Goal: Transaction & Acquisition: Purchase product/service

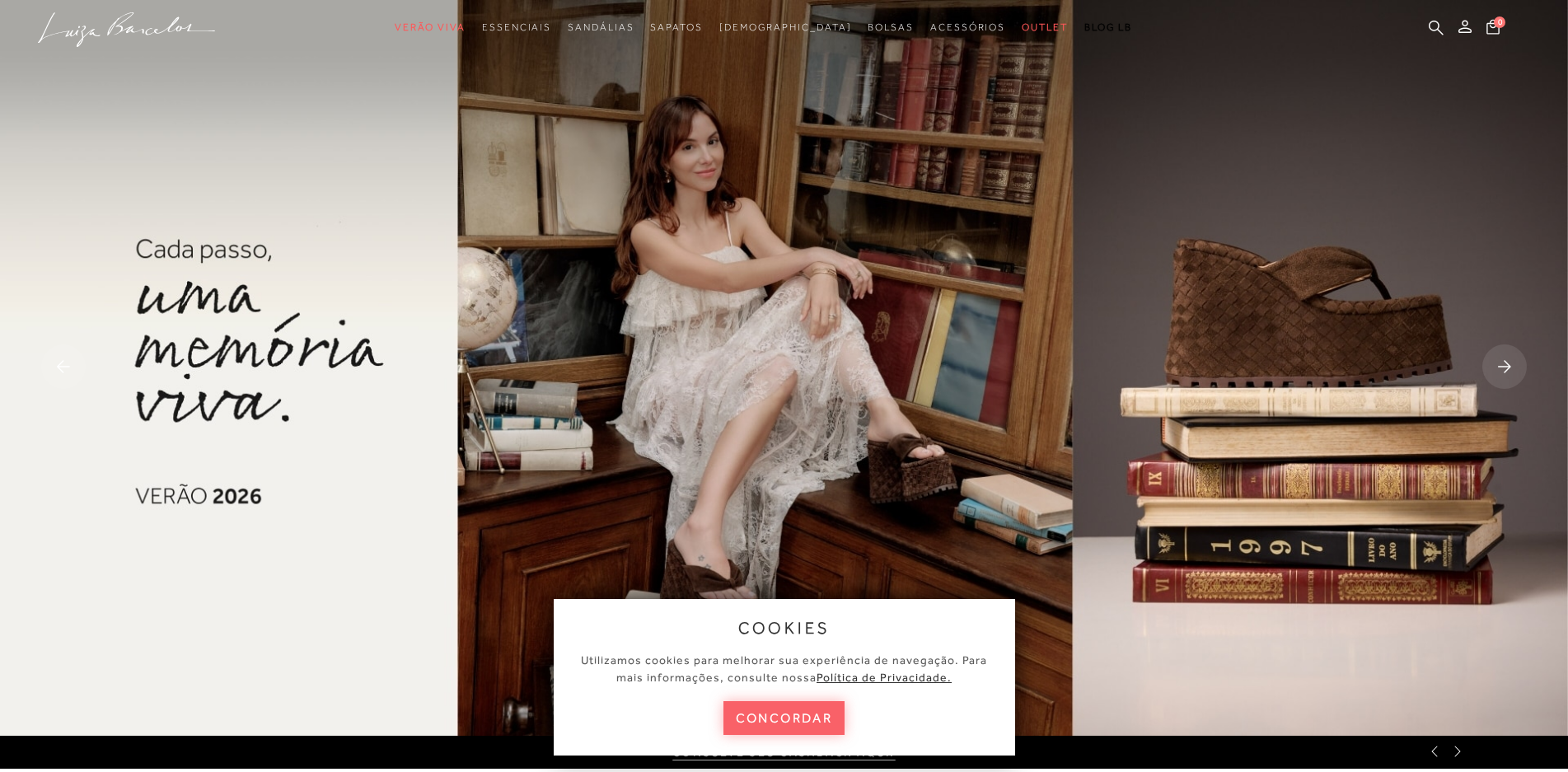
click at [1501, 369] on rect at bounding box center [1504, 366] width 44 height 44
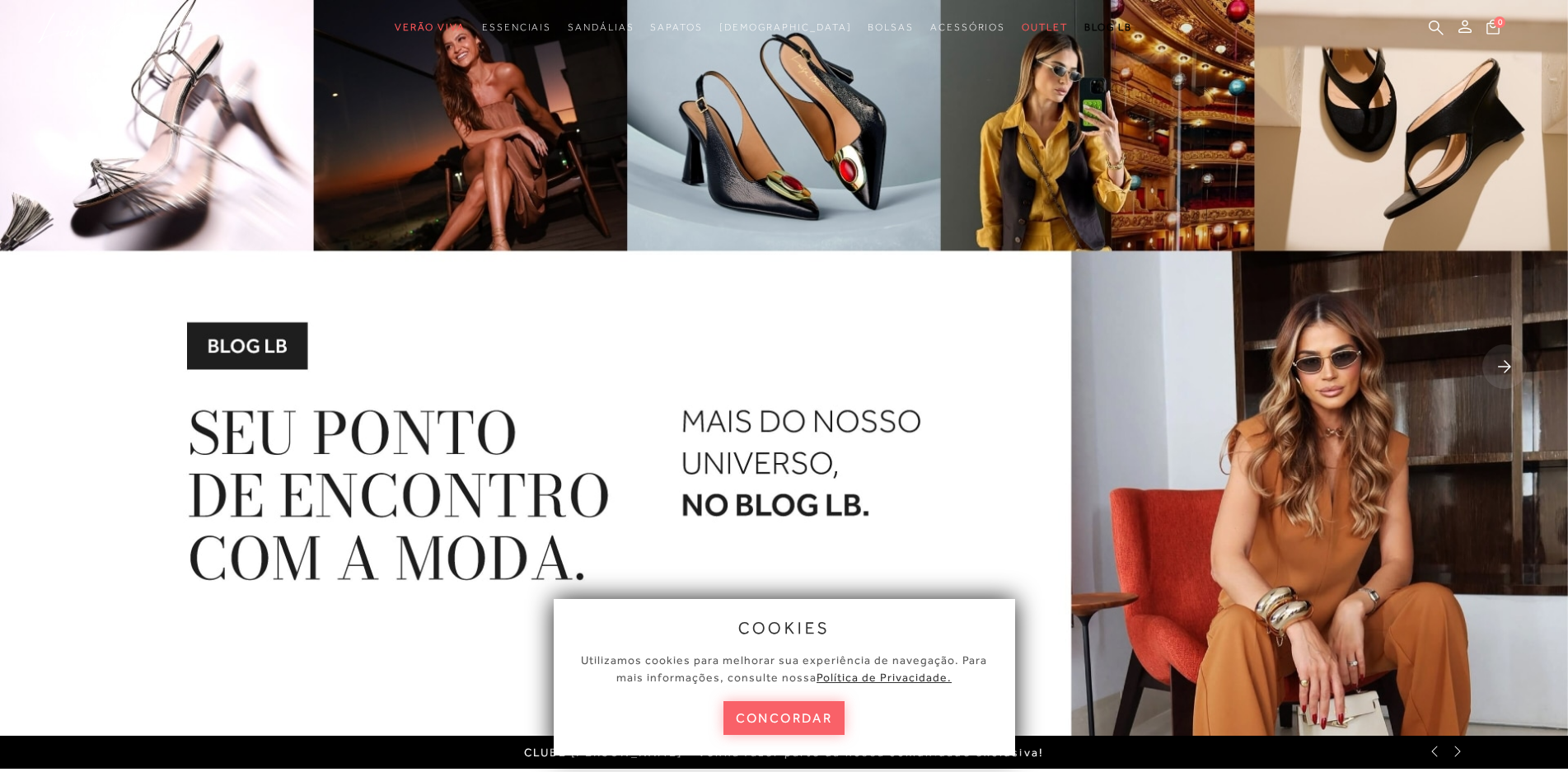
click at [1501, 369] on rect at bounding box center [1504, 366] width 44 height 44
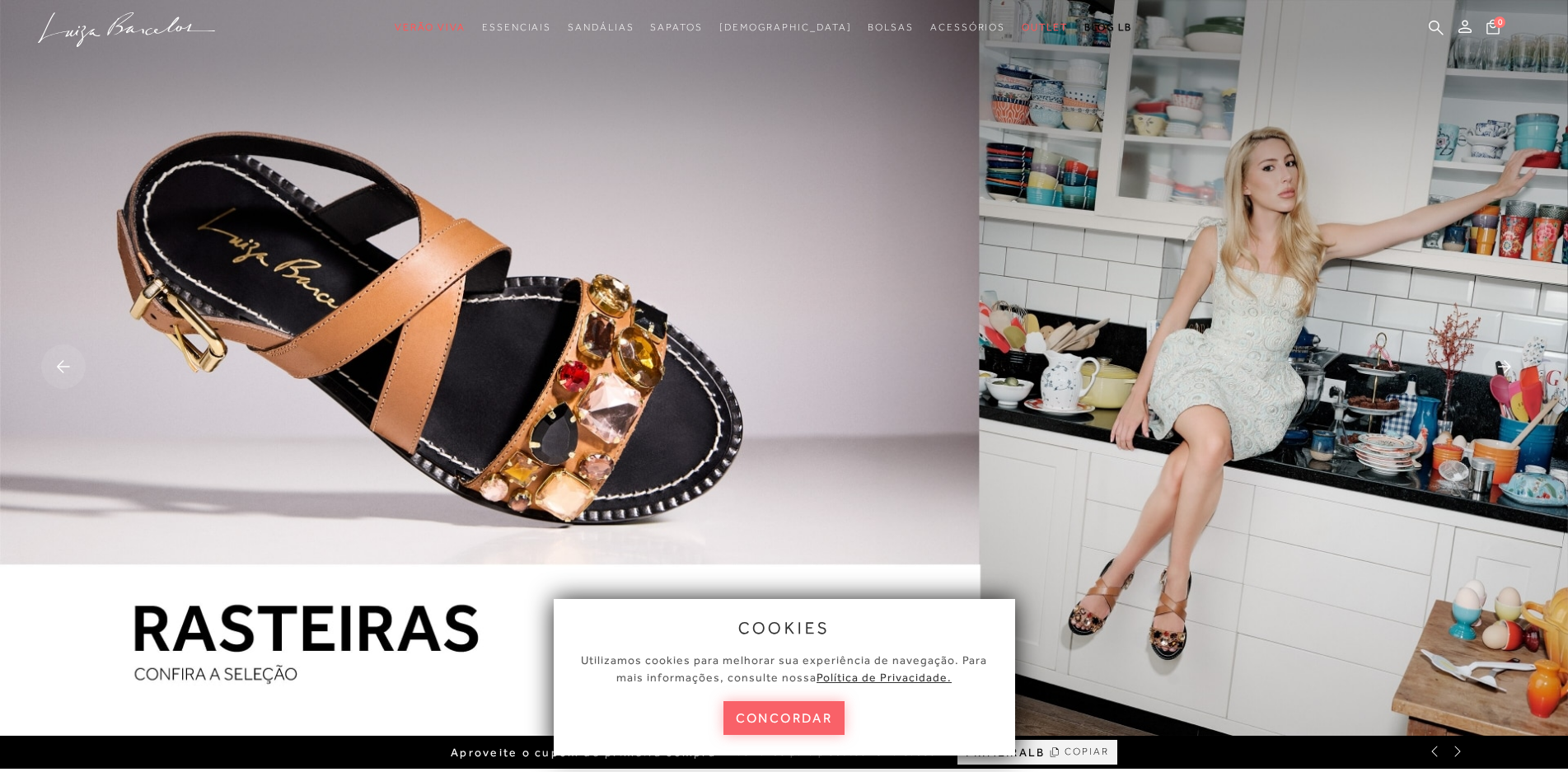
drag, startPoint x: 790, startPoint y: 716, endPoint x: 799, endPoint y: 710, distance: 10.8
click at [790, 716] on button "concordar" at bounding box center [784, 717] width 122 height 33
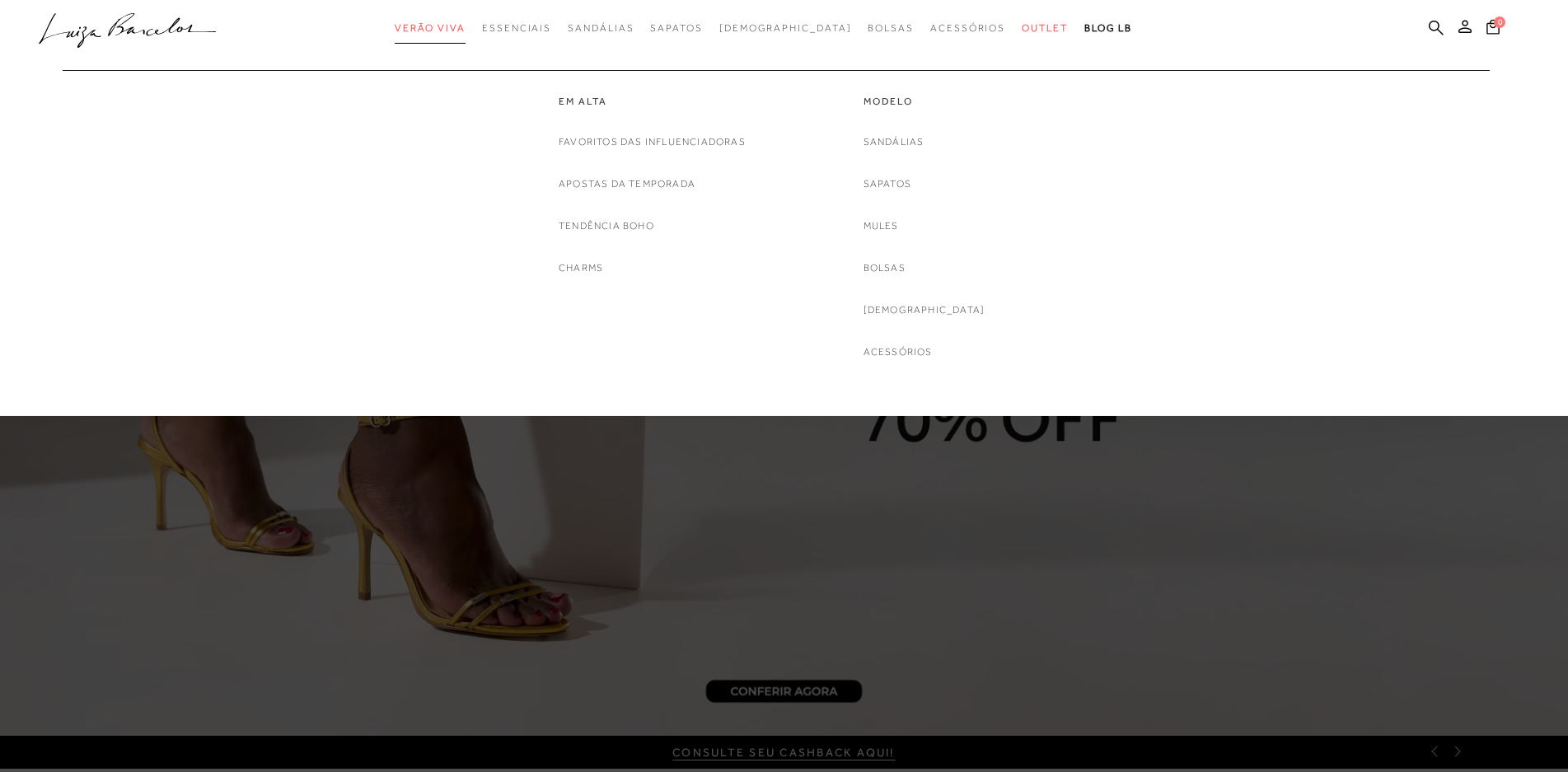
click at [458, 30] on span "Verão Viva" at bounding box center [430, 28] width 71 height 12
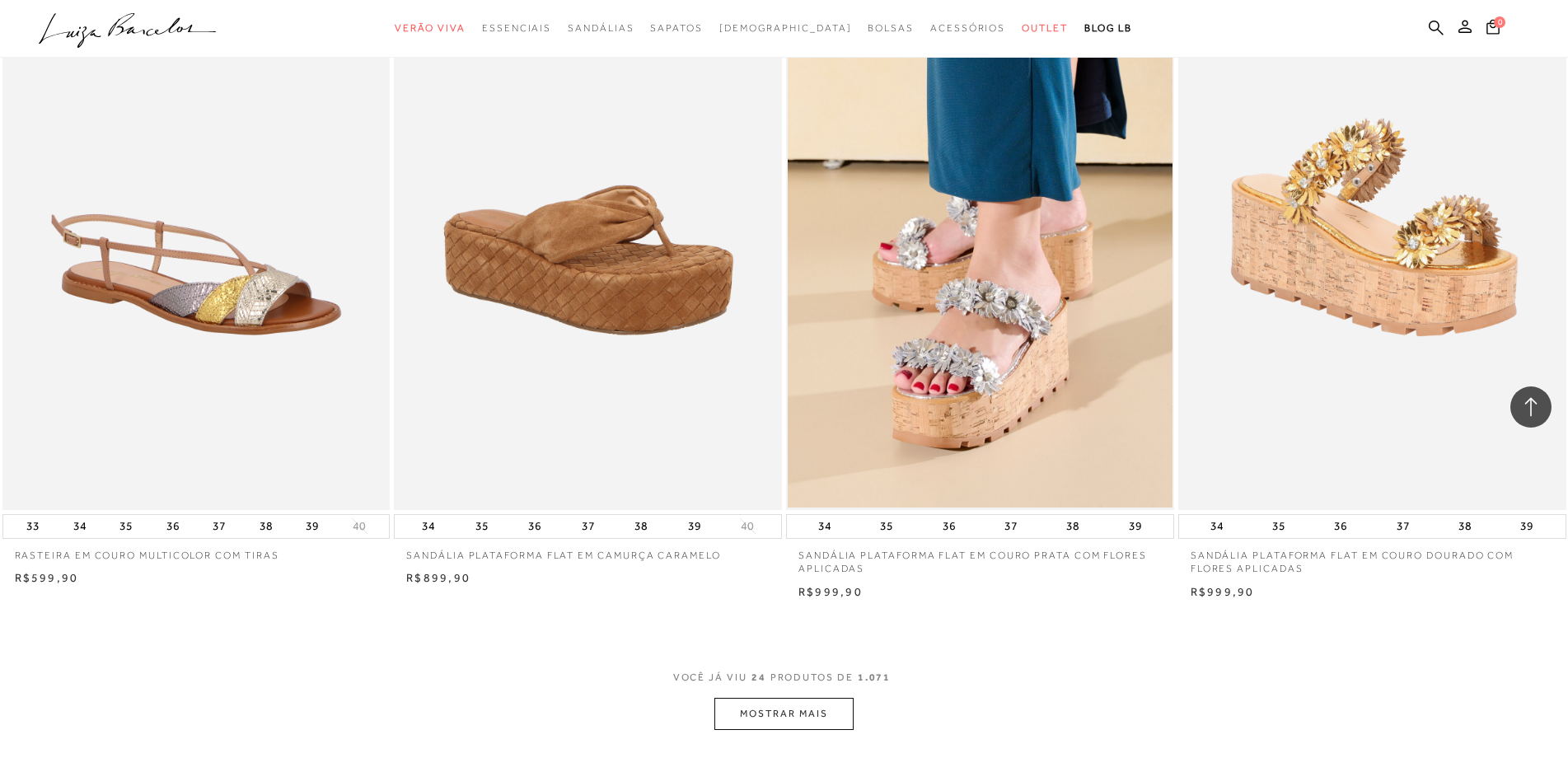
scroll to position [3789, 0]
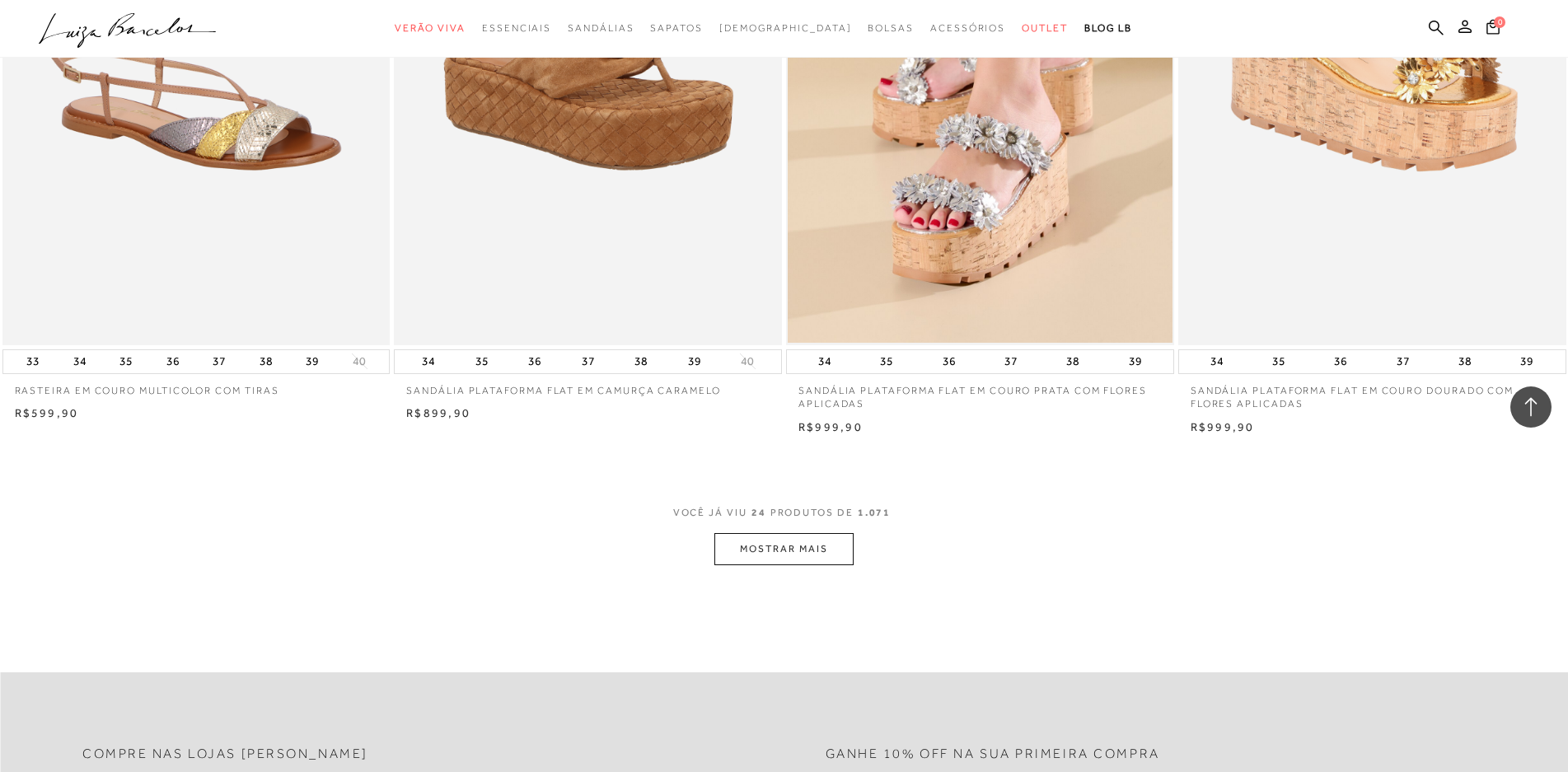
click at [773, 565] on button "MOSTRAR MAIS" at bounding box center [783, 548] width 139 height 32
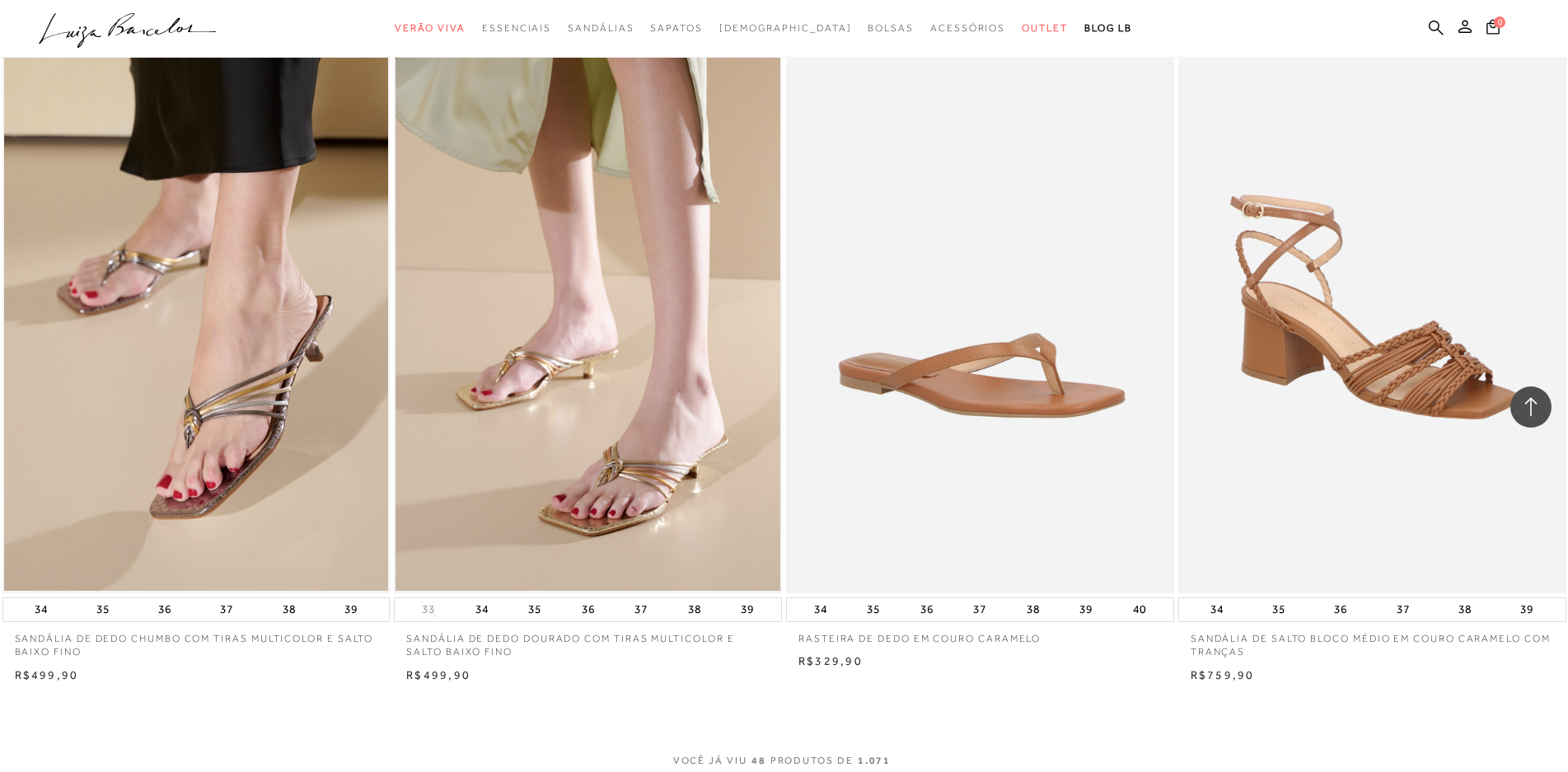
scroll to position [8237, 0]
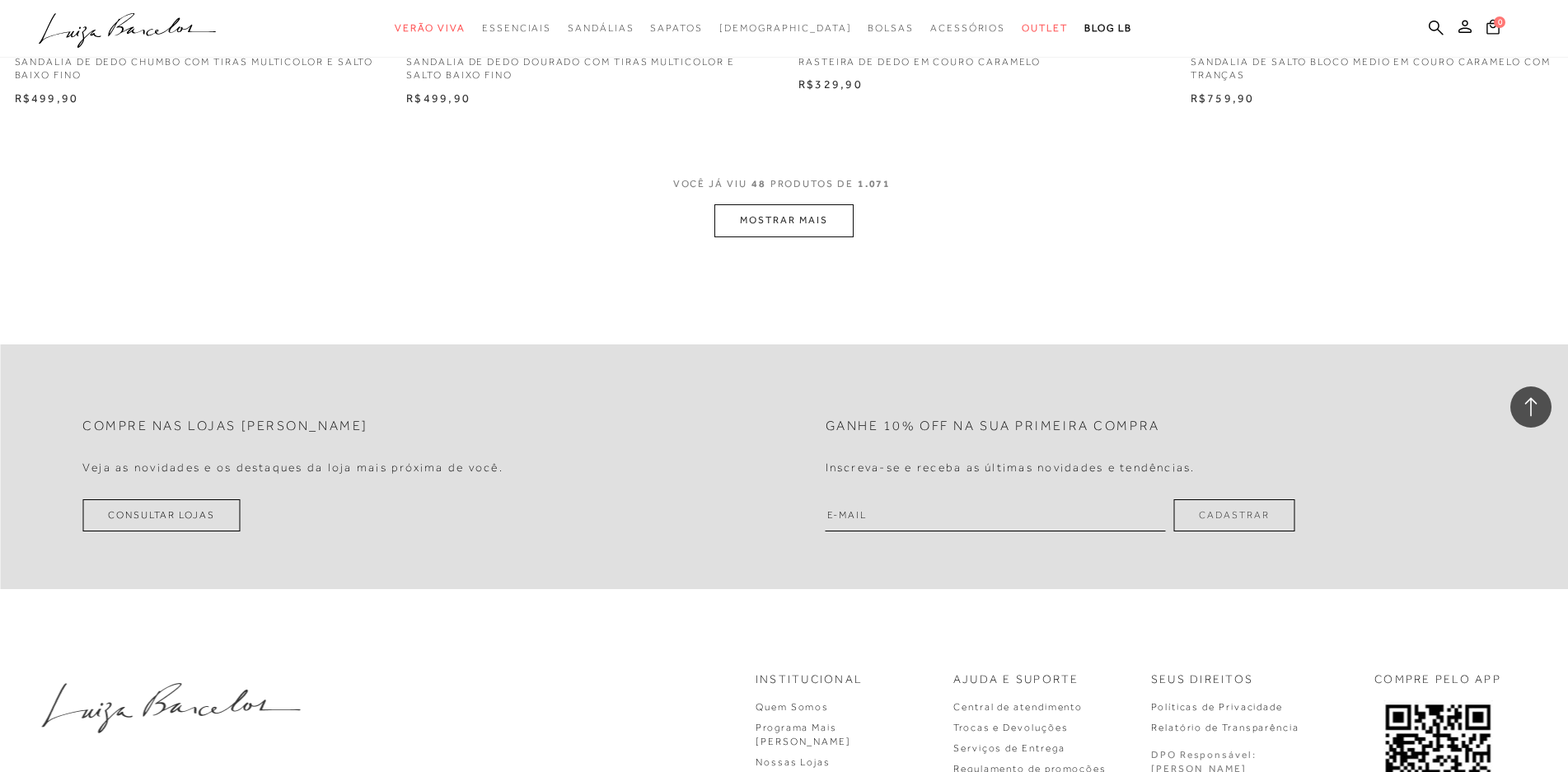
click at [726, 227] on button "MOSTRAR MAIS" at bounding box center [783, 220] width 139 height 32
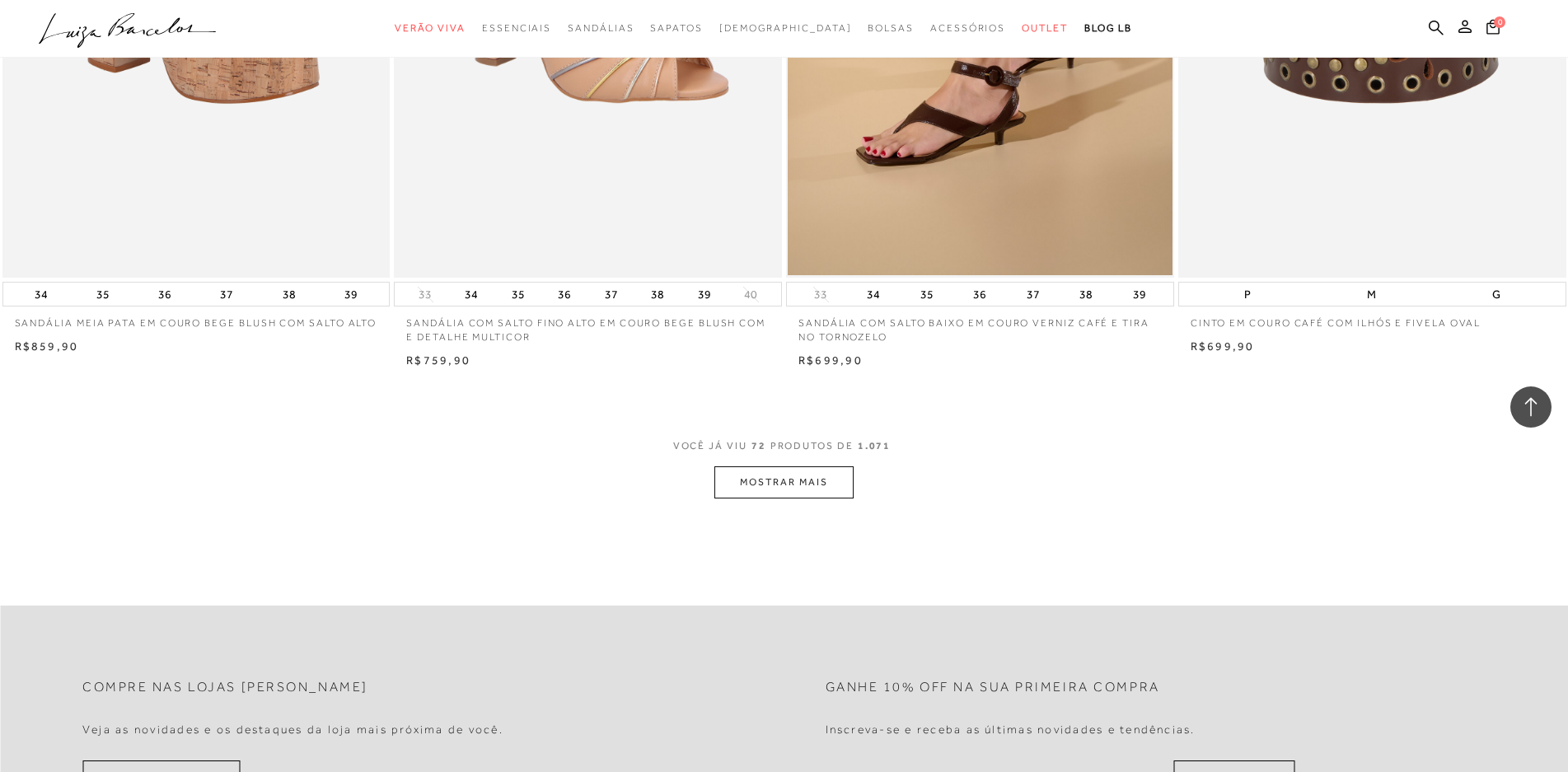
scroll to position [12355, 0]
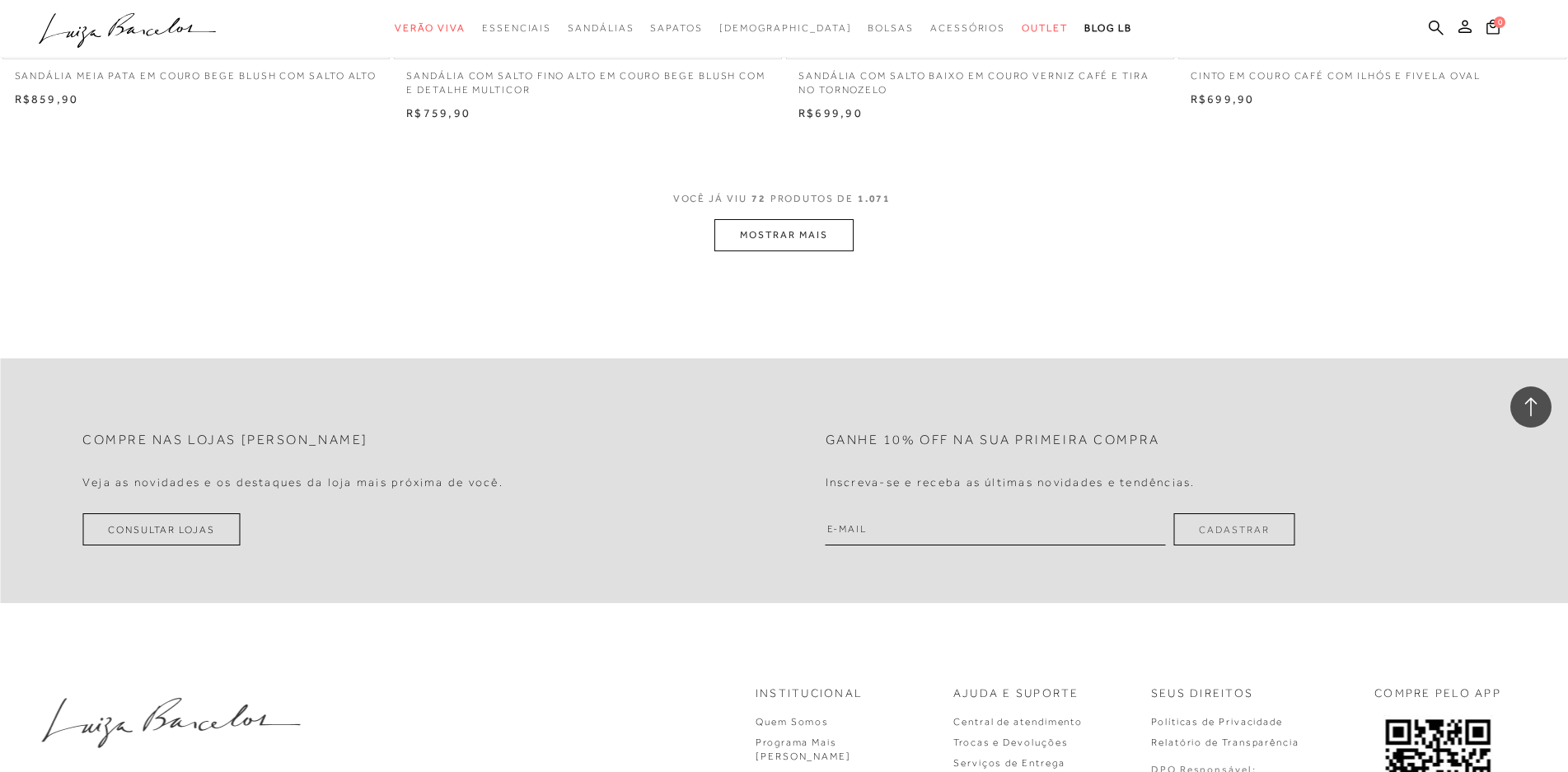
click at [788, 252] on button "MOSTRAR MAIS" at bounding box center [783, 234] width 139 height 32
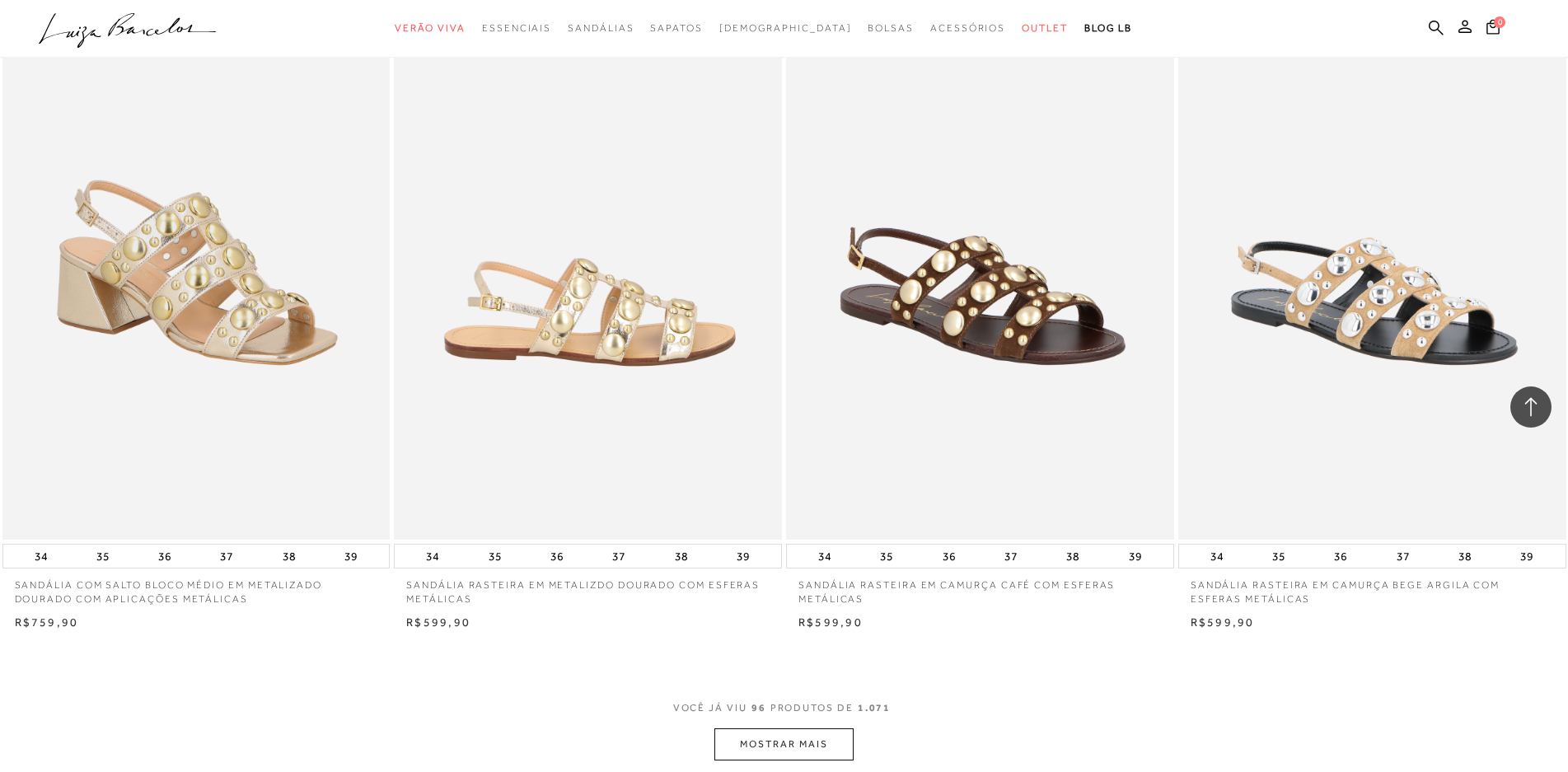
scroll to position [16226, 0]
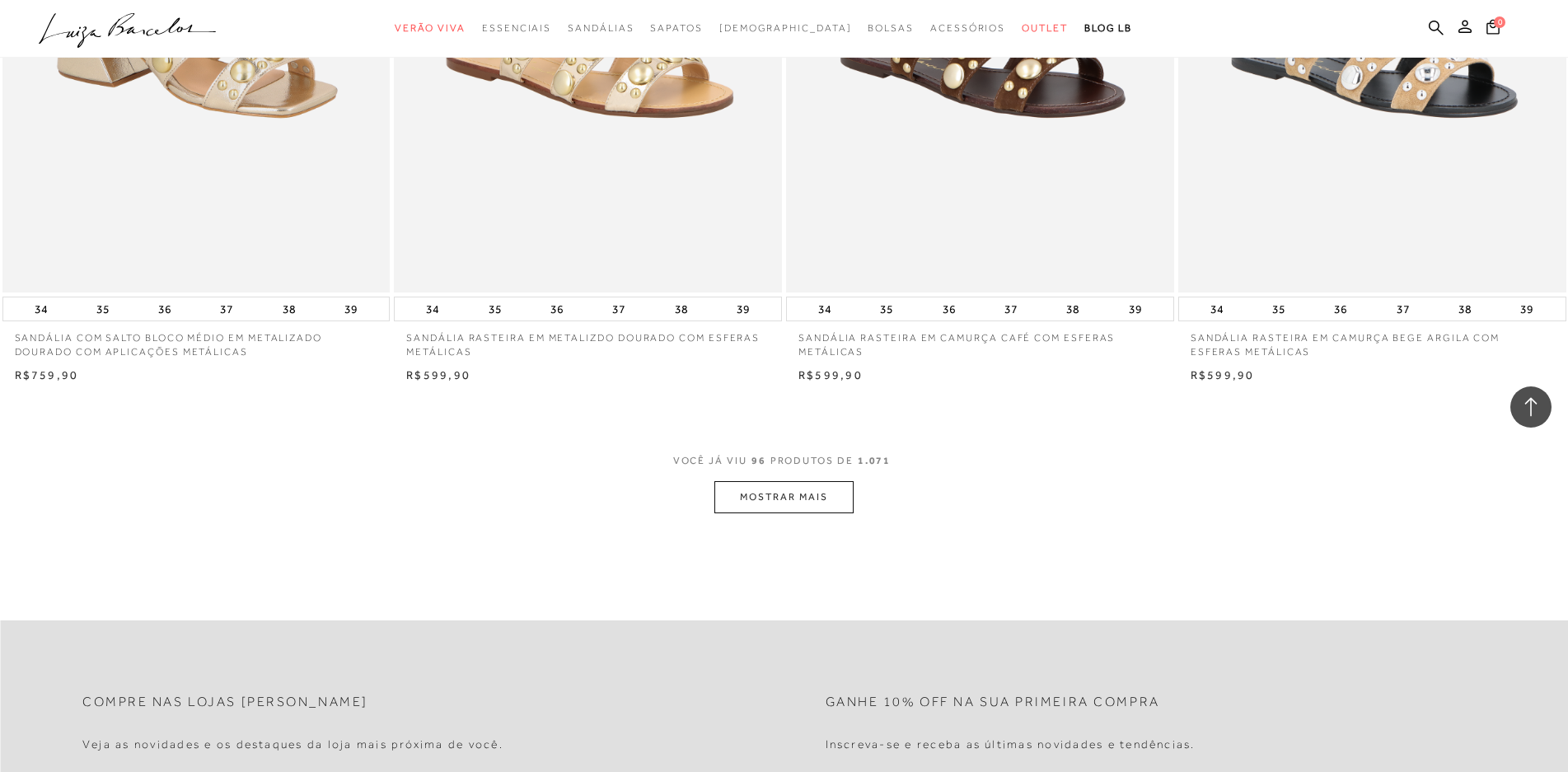
click at [809, 512] on button "MOSTRAR MAIS" at bounding box center [783, 496] width 139 height 32
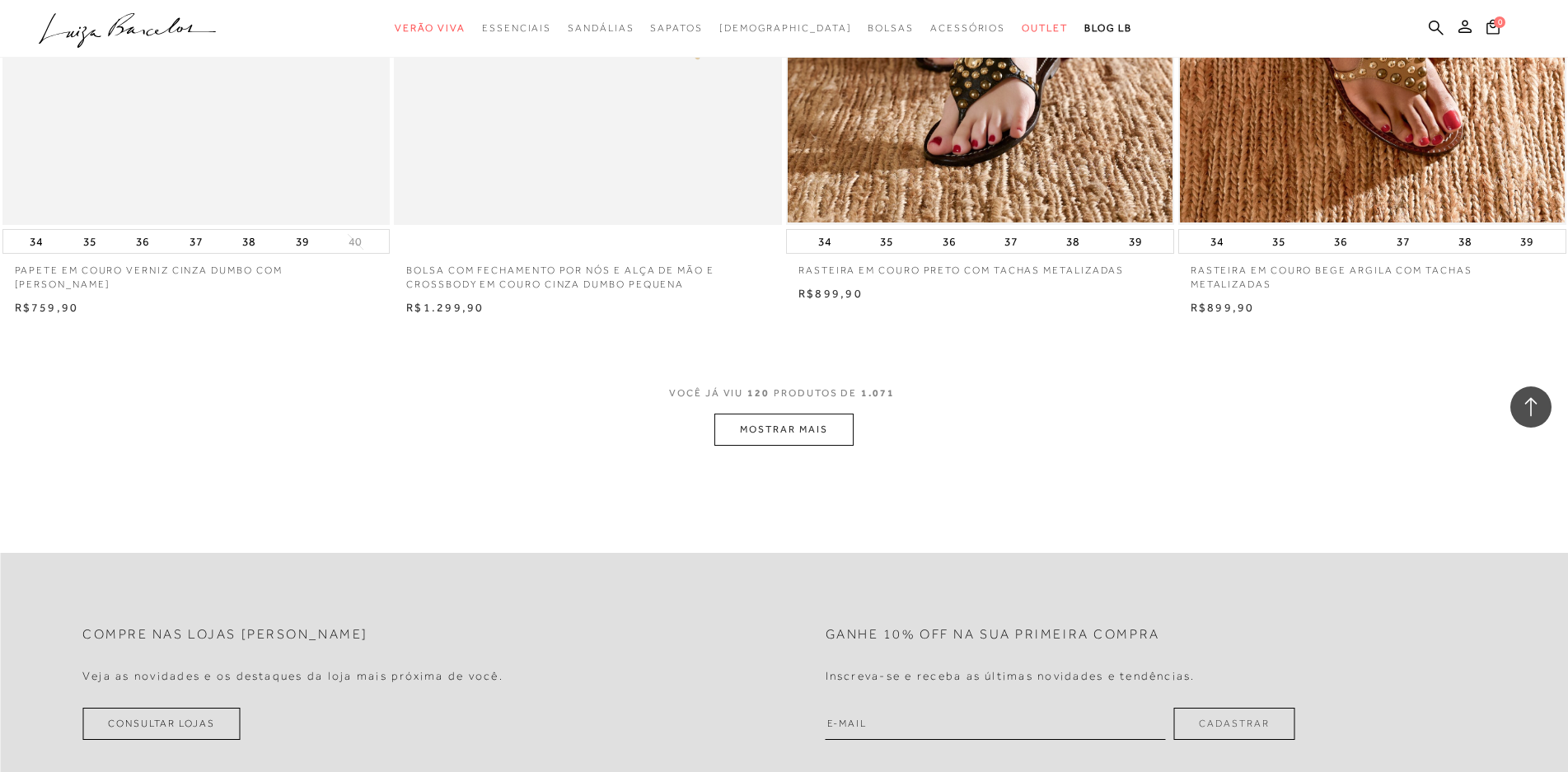
scroll to position [20262, 0]
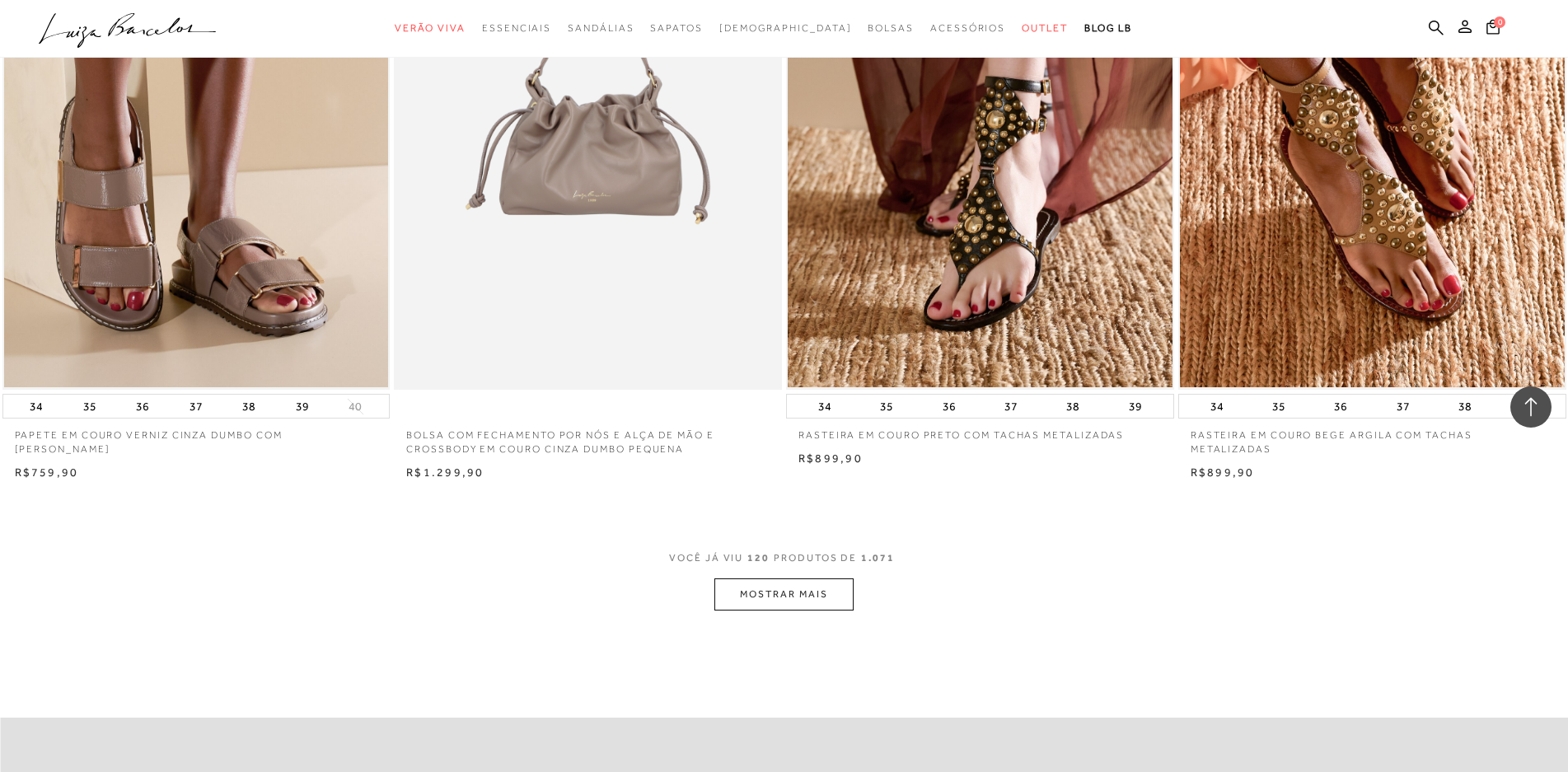
click at [812, 610] on button "MOSTRAR MAIS" at bounding box center [783, 594] width 139 height 32
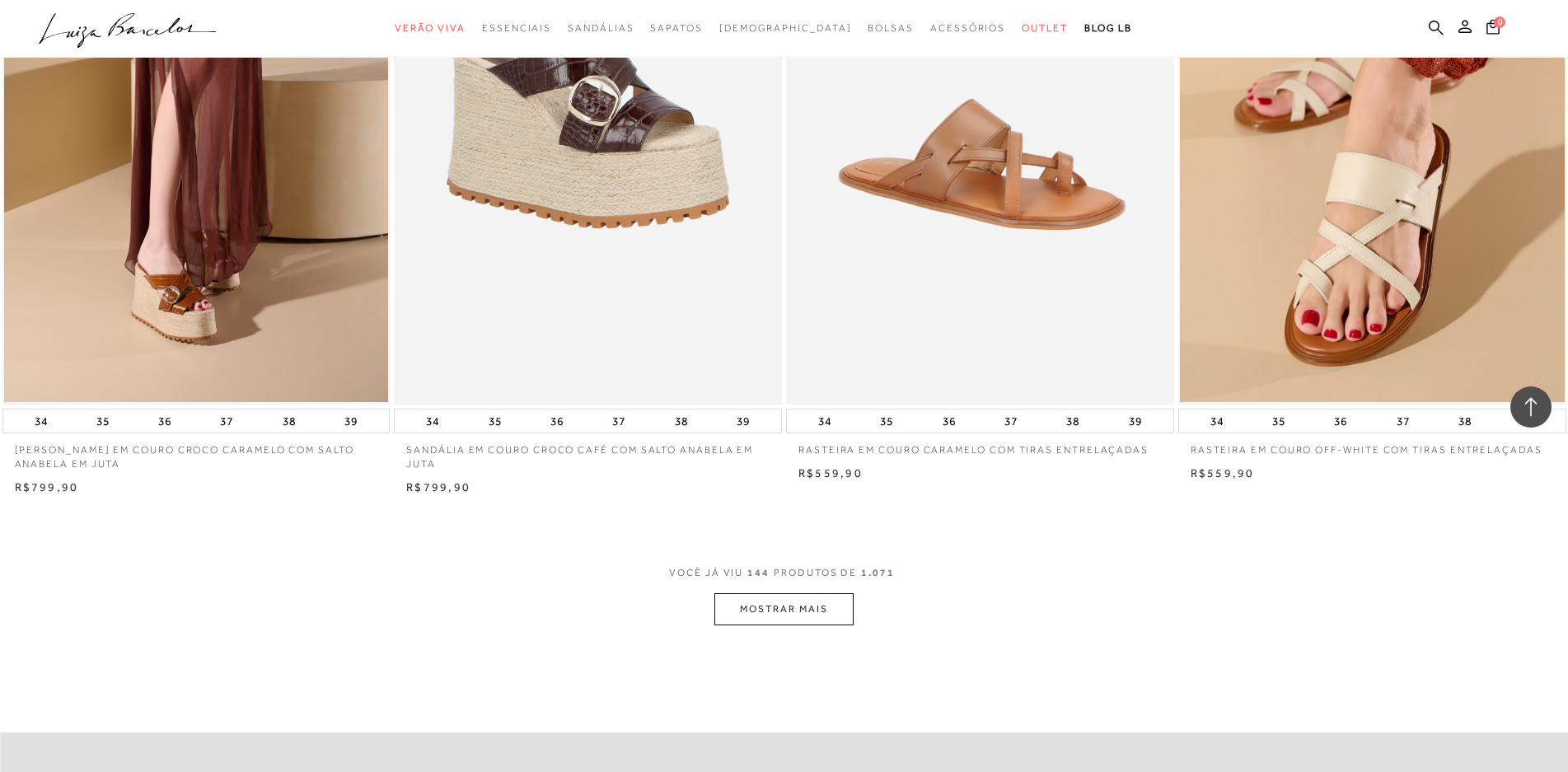
scroll to position [24545, 0]
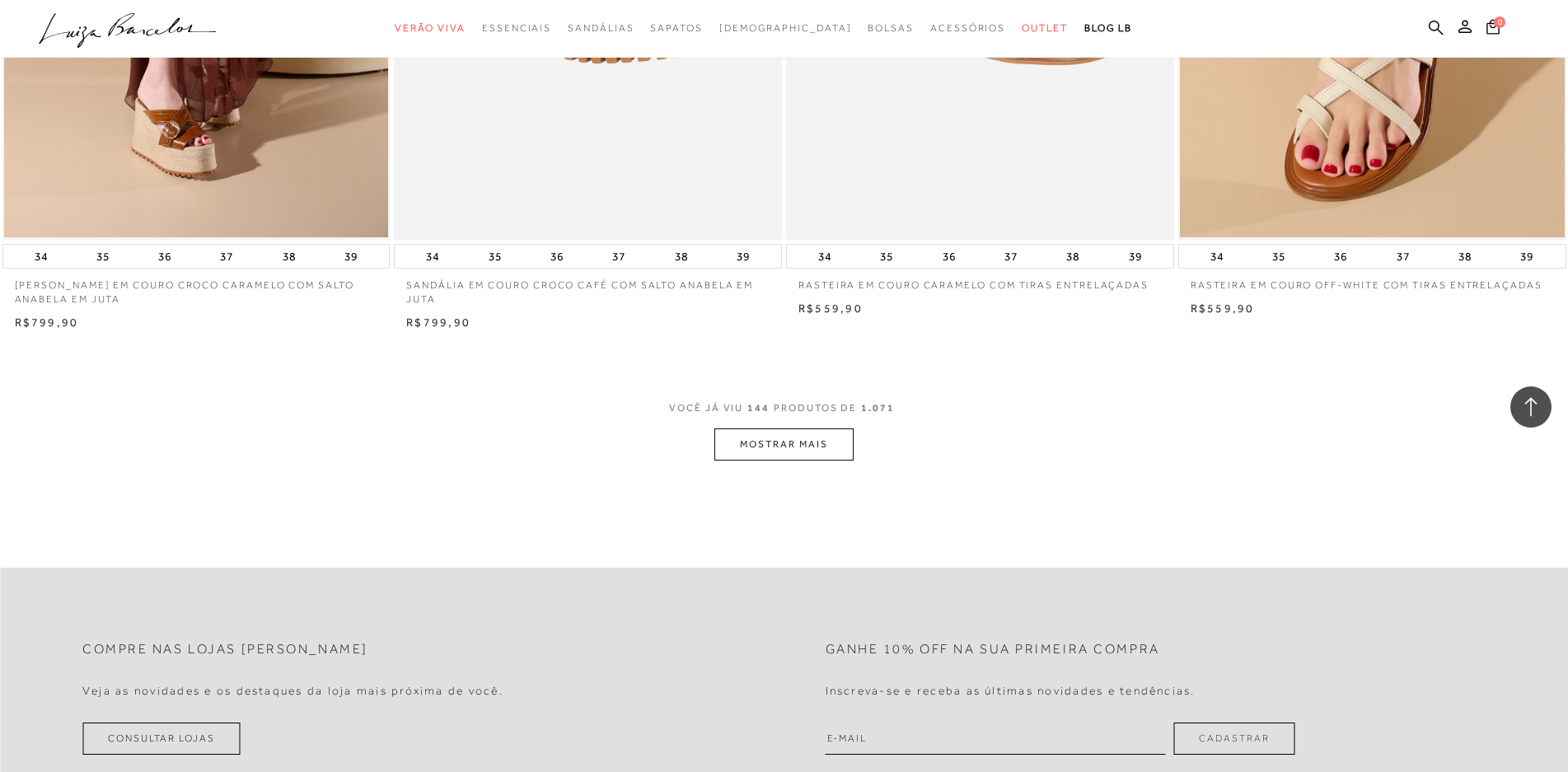
click at [774, 461] on button "MOSTRAR MAIS" at bounding box center [783, 443] width 139 height 32
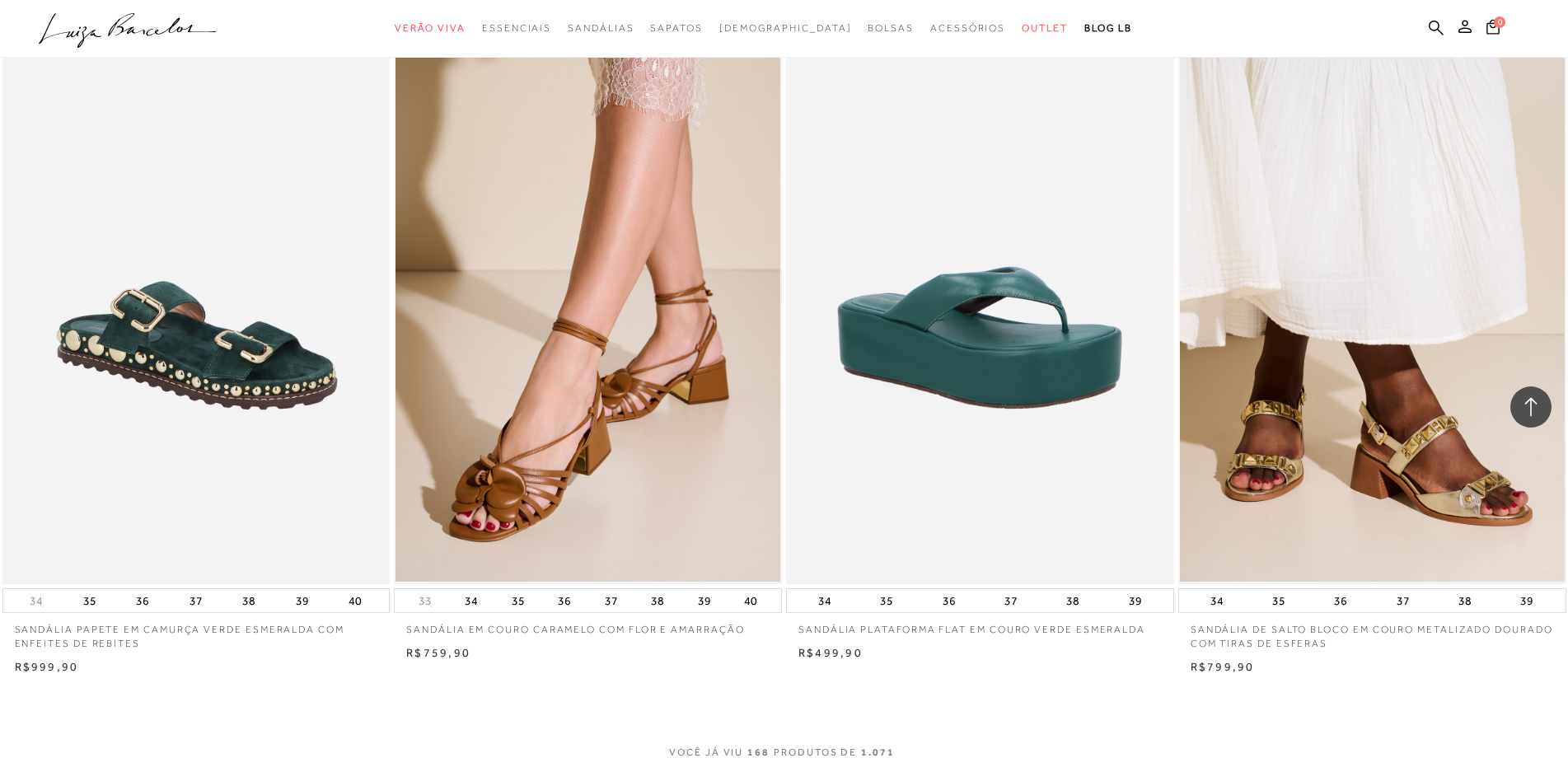
scroll to position [28828, 0]
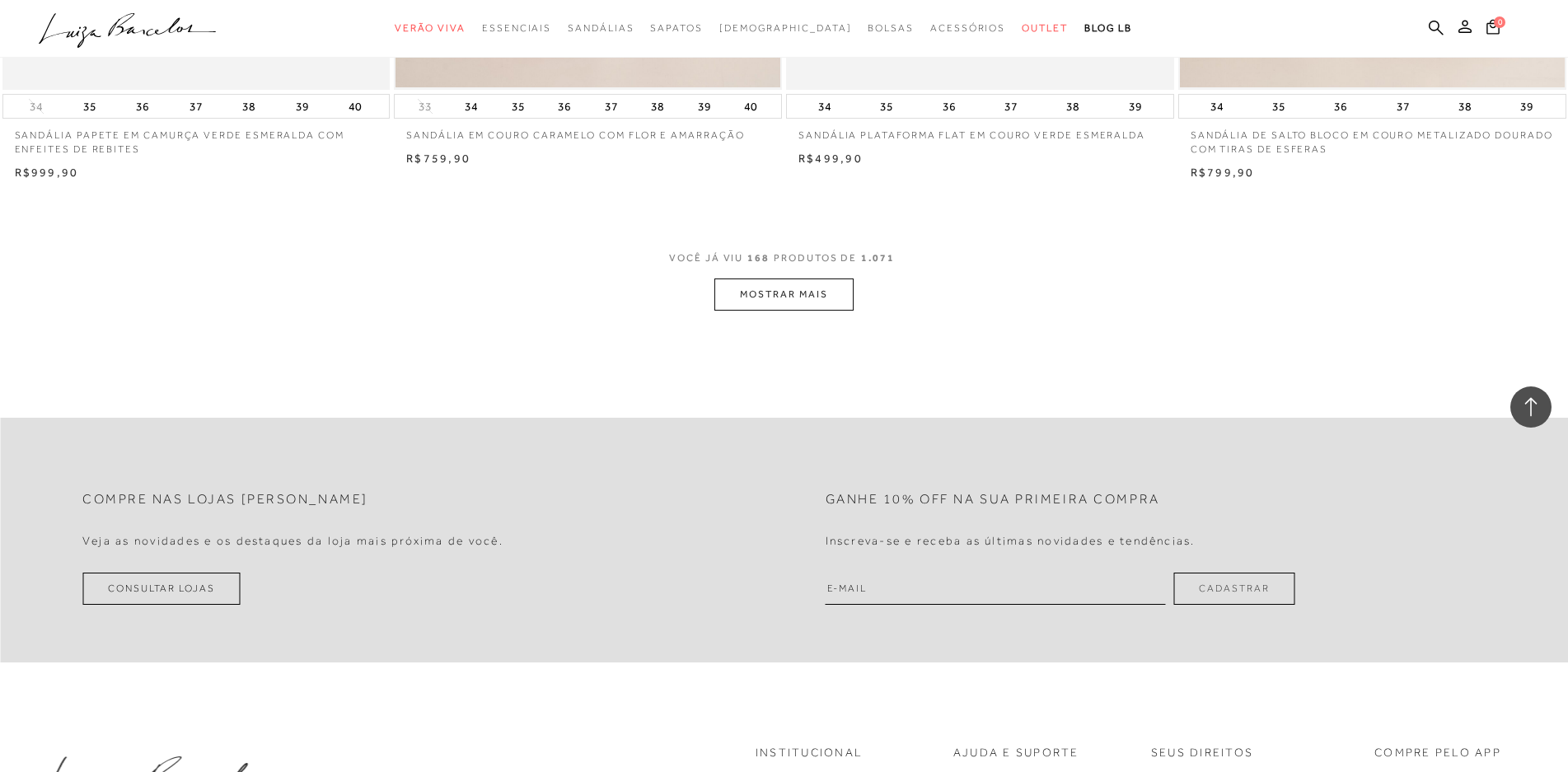
click at [806, 303] on button "MOSTRAR MAIS" at bounding box center [783, 294] width 139 height 32
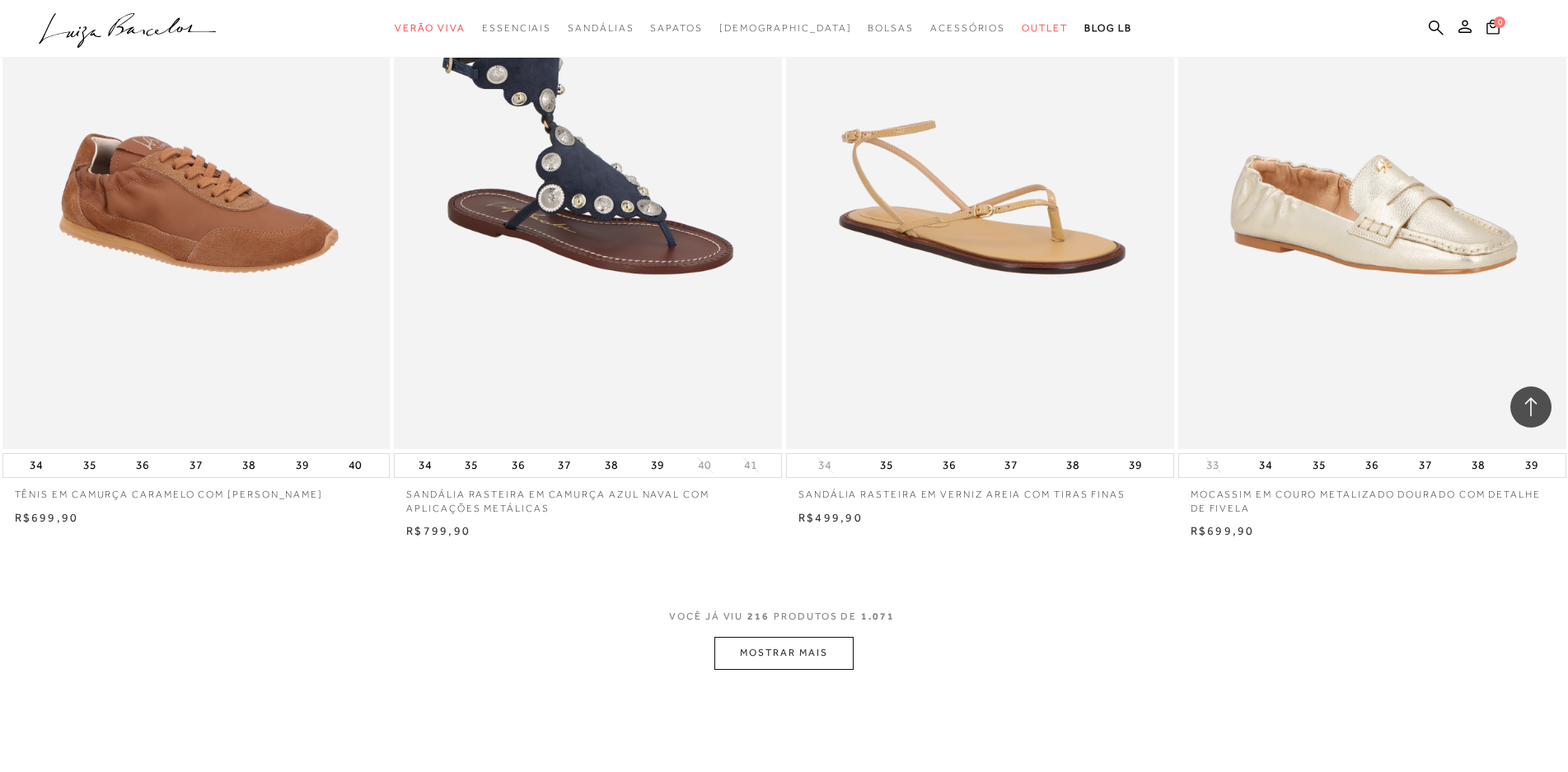
scroll to position [36900, 0]
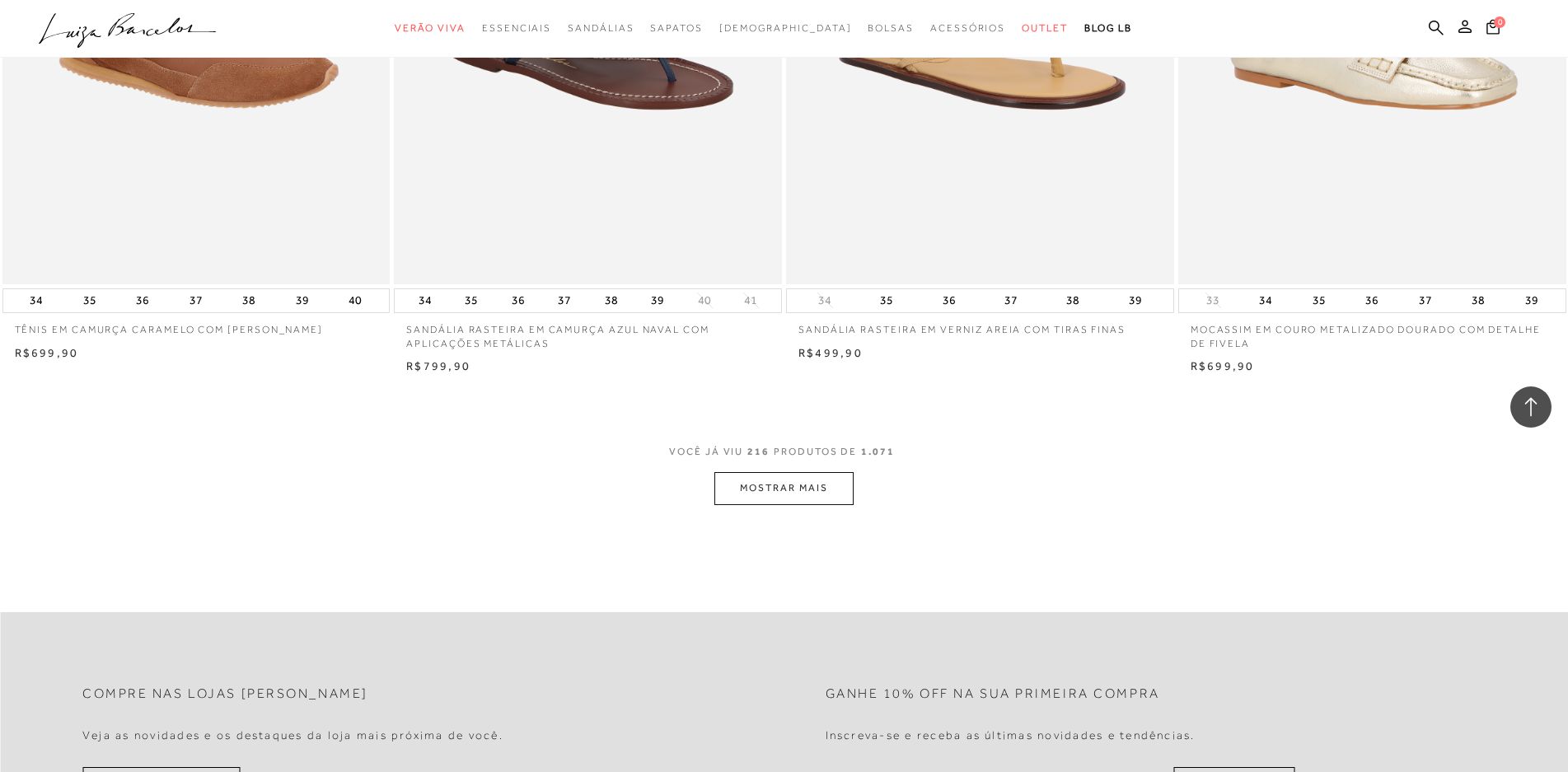
click at [802, 504] on button "MOSTRAR MAIS" at bounding box center [783, 487] width 139 height 32
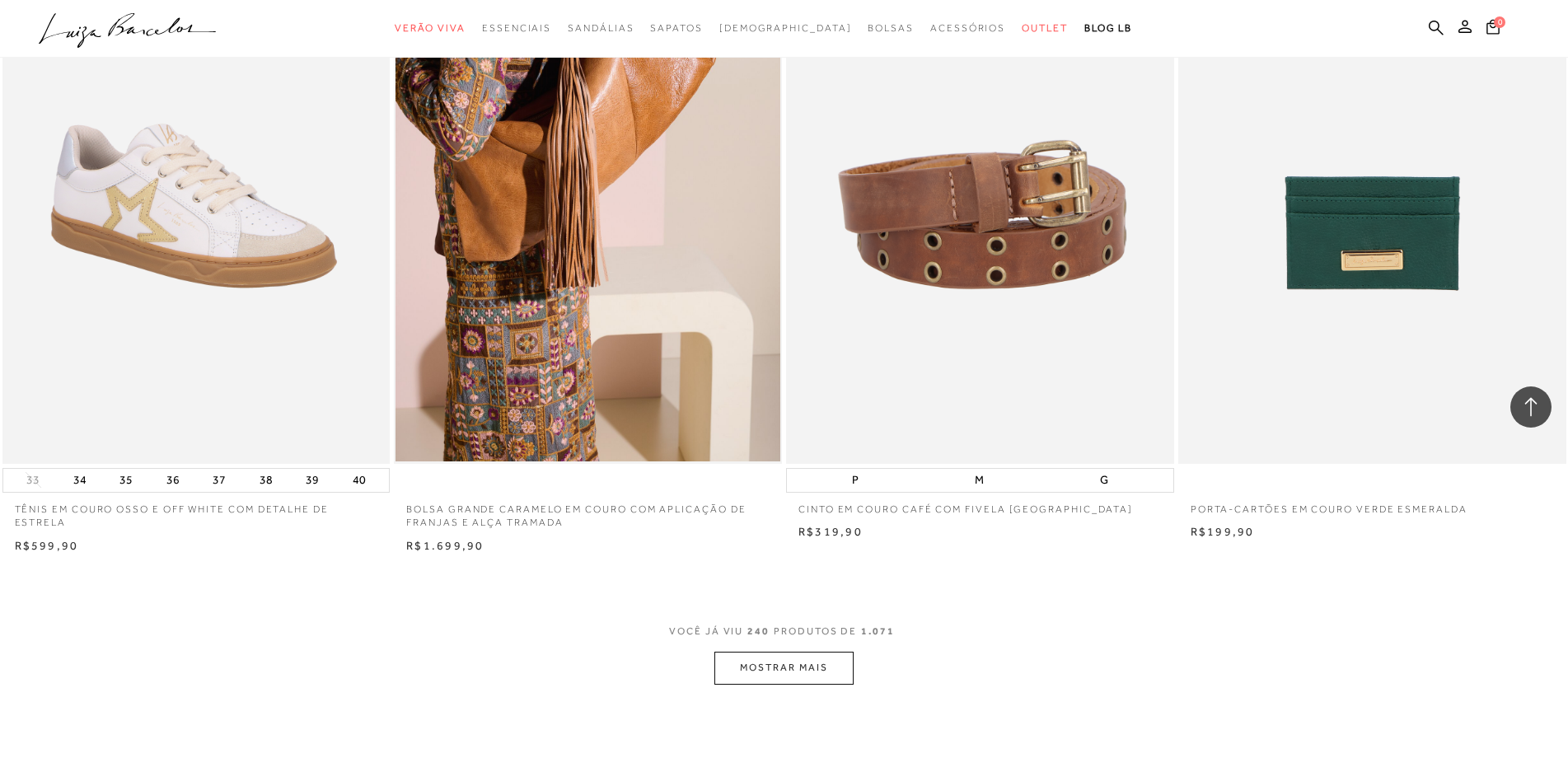
scroll to position [40936, 0]
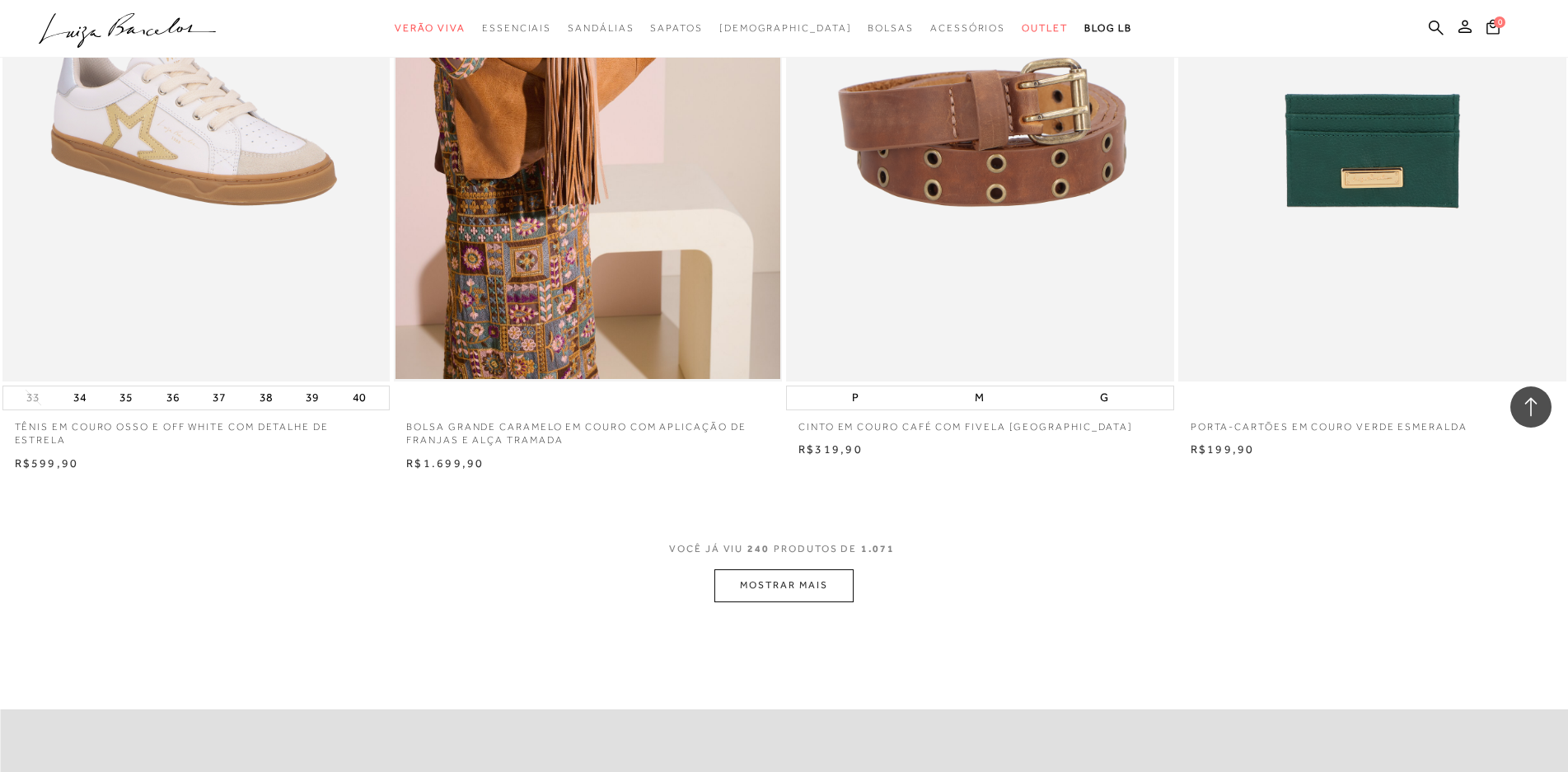
click at [821, 601] on button "MOSTRAR MAIS" at bounding box center [783, 585] width 139 height 32
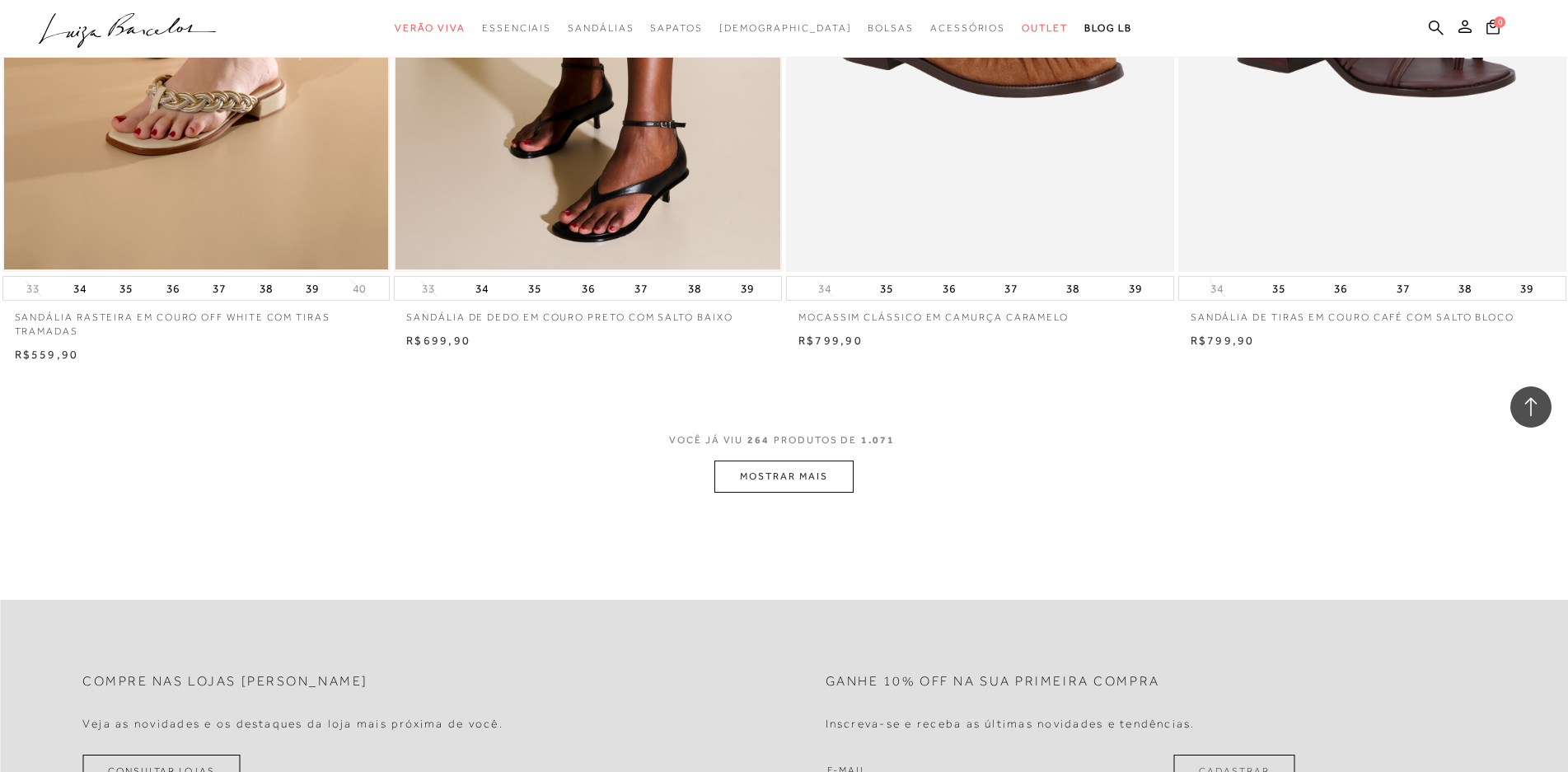
scroll to position [45260, 0]
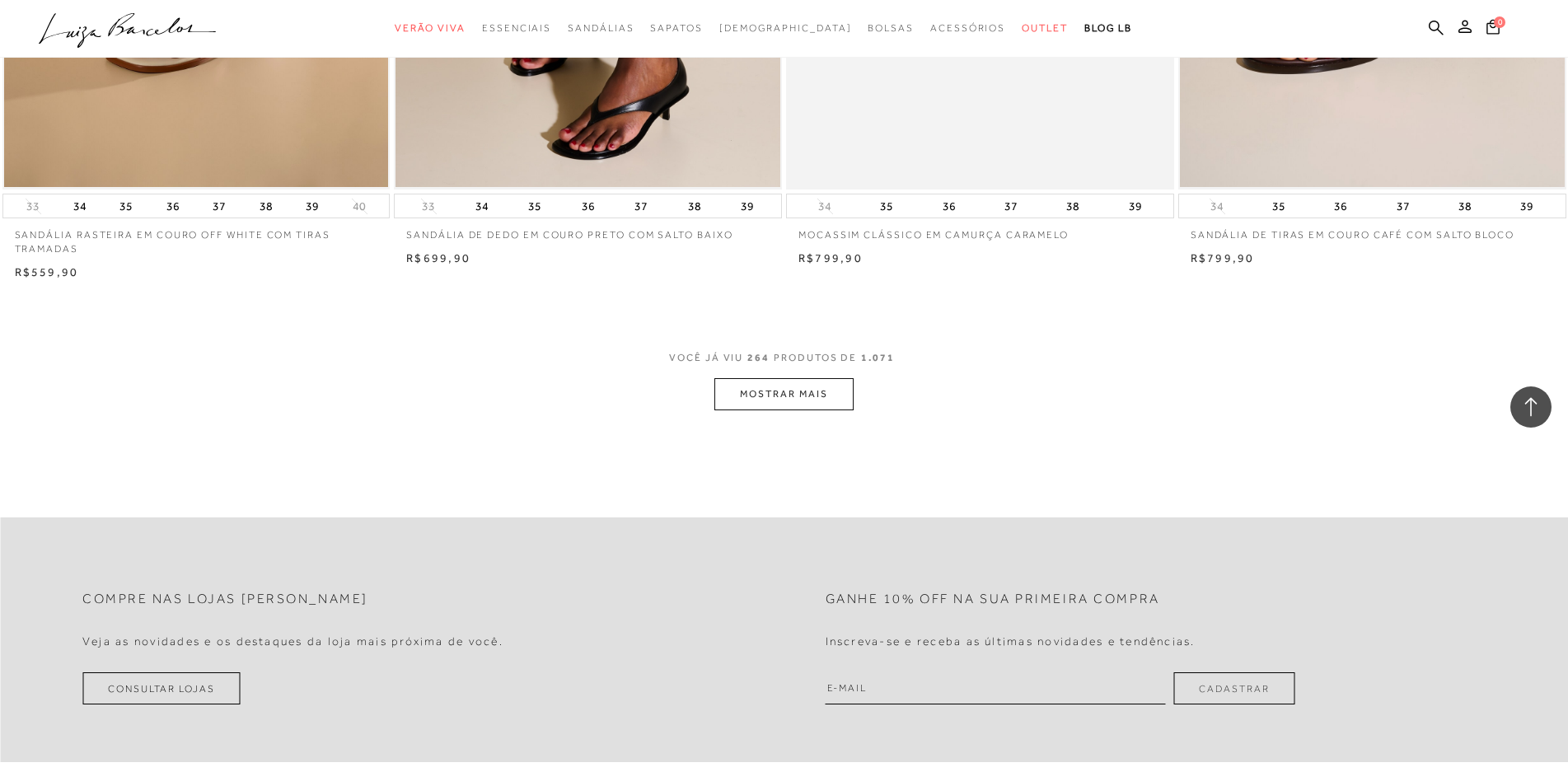
click at [791, 405] on button "MOSTRAR MAIS" at bounding box center [783, 394] width 139 height 32
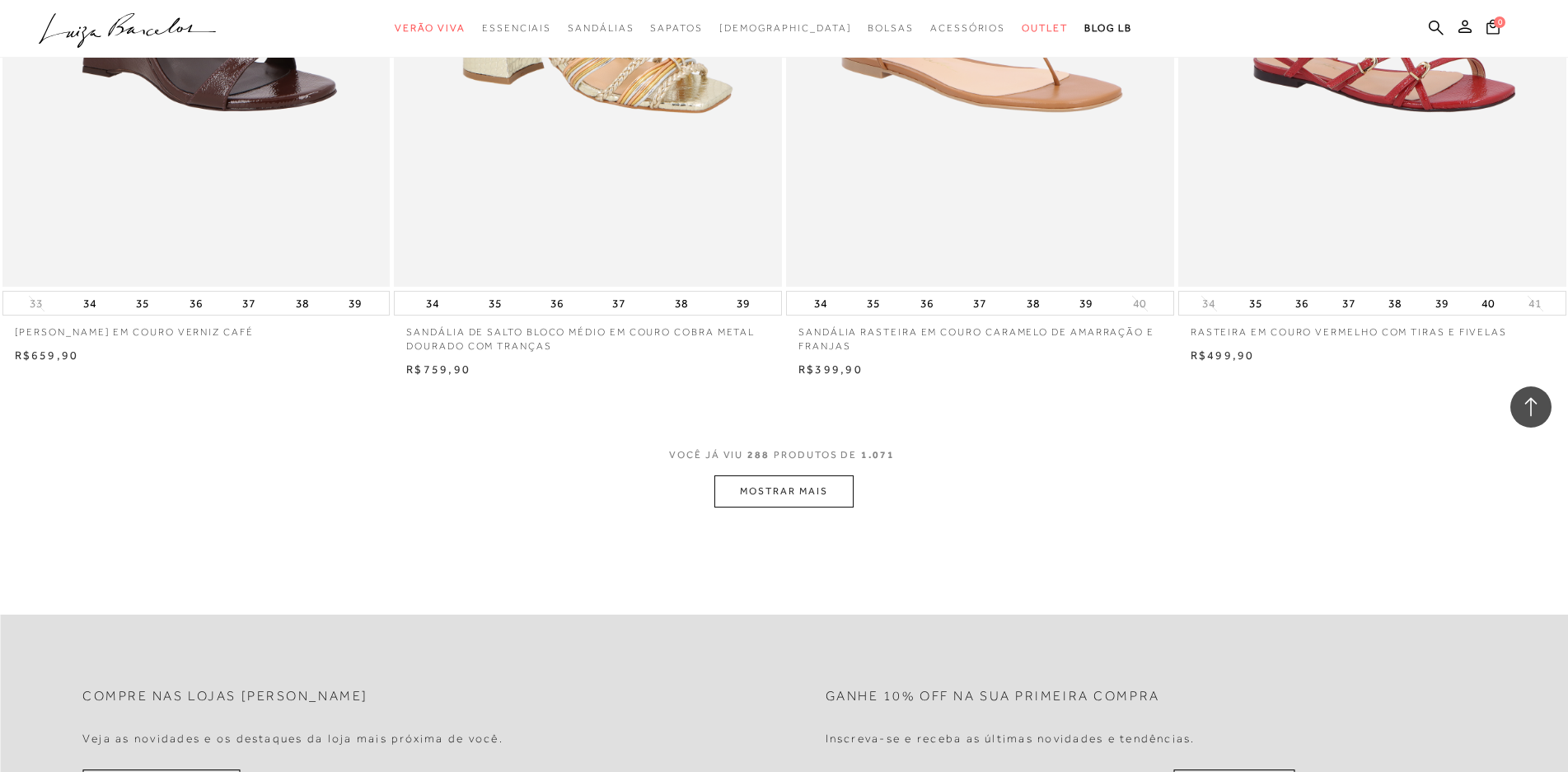
scroll to position [49460, 0]
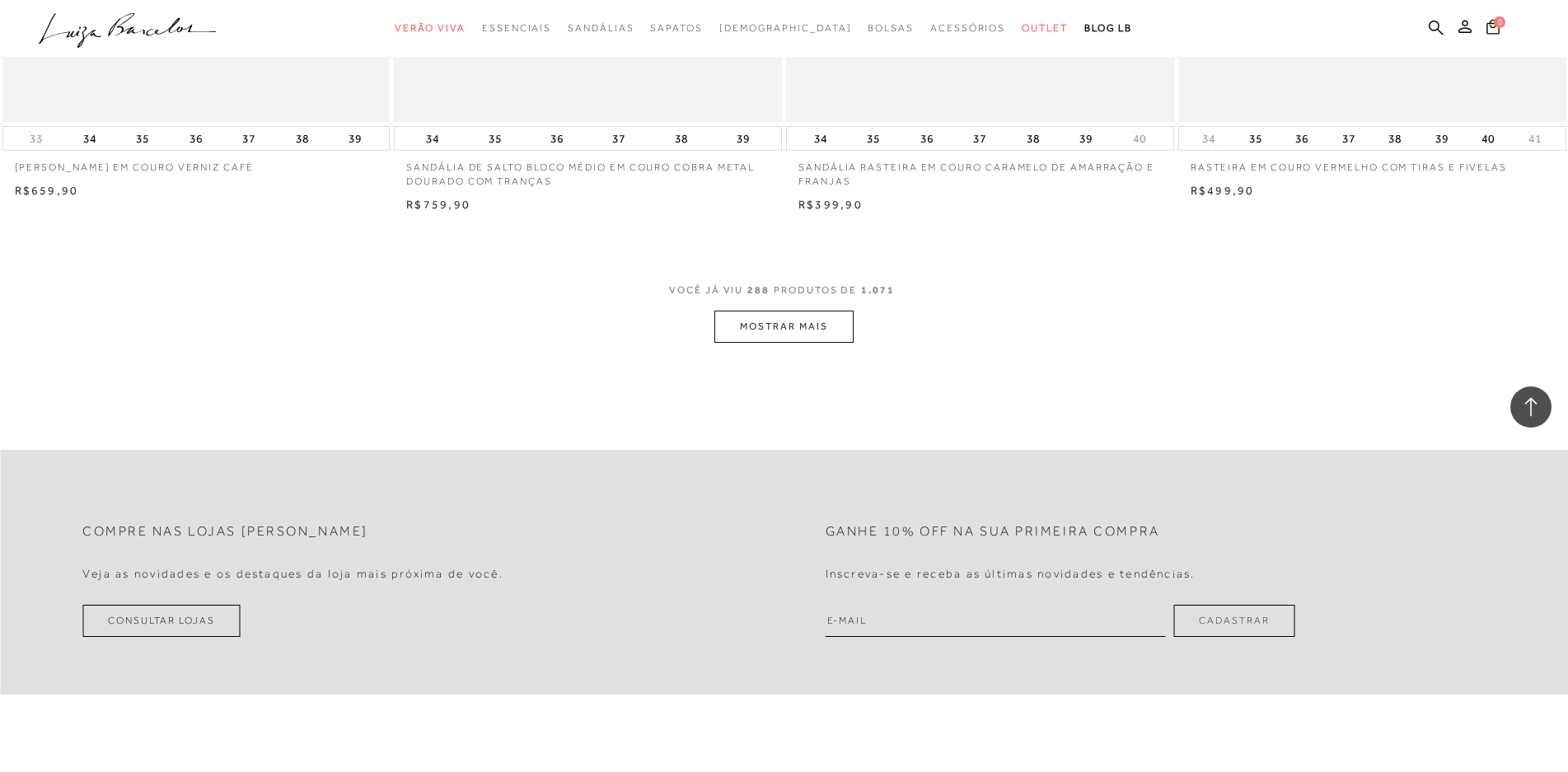
click at [817, 342] on button "MOSTRAR MAIS" at bounding box center [783, 326] width 139 height 32
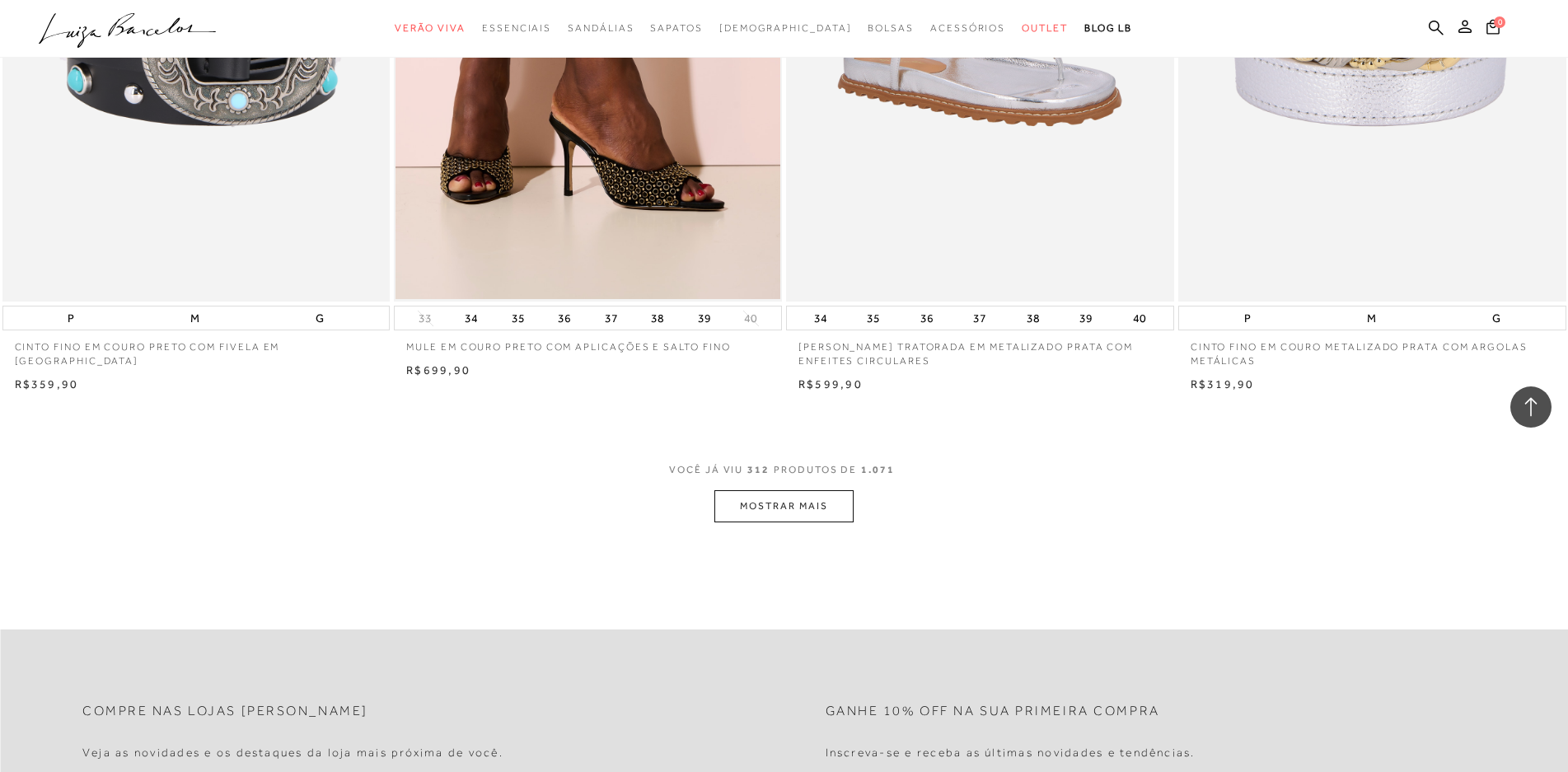
scroll to position [53497, 0]
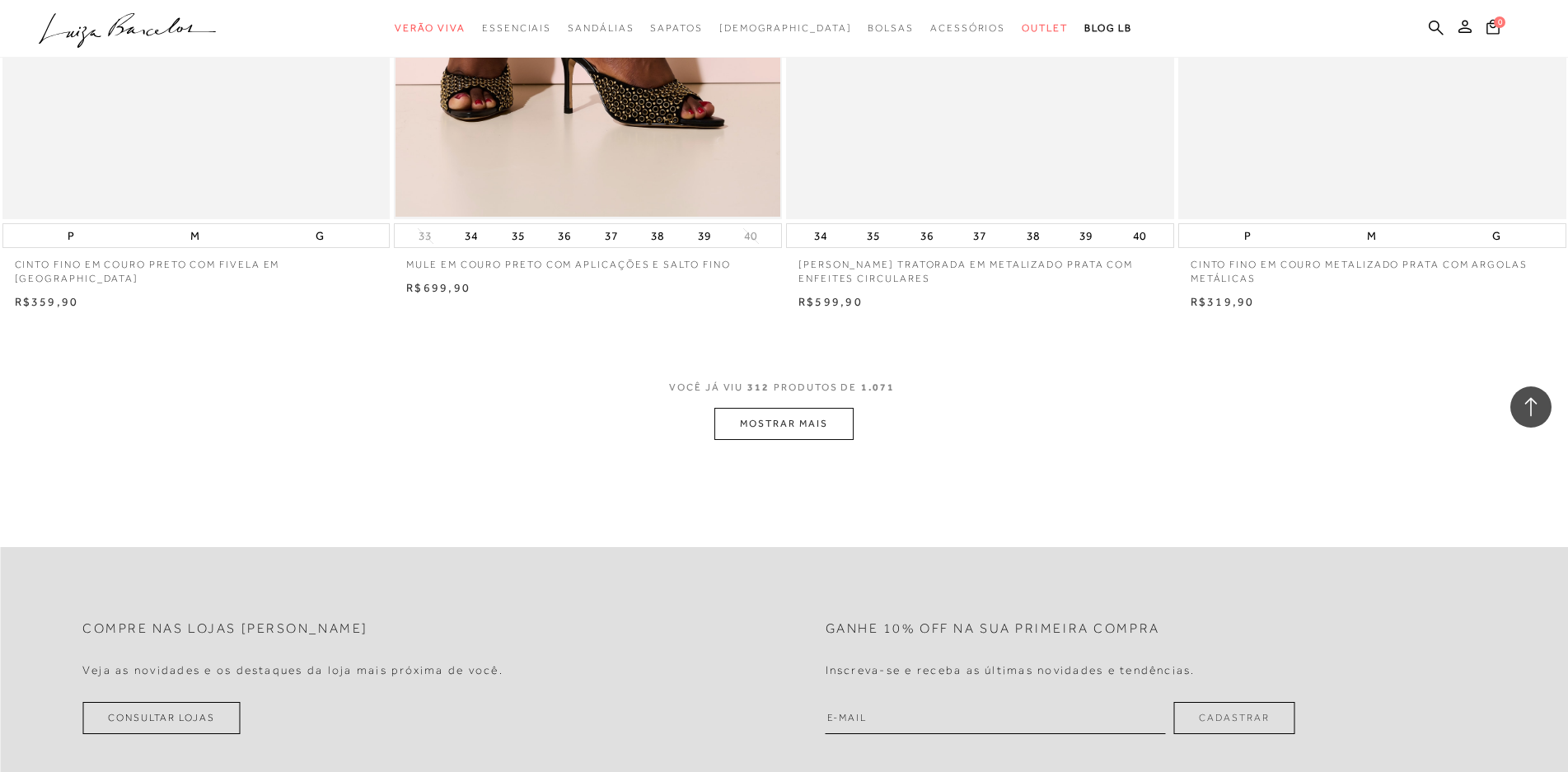
click at [786, 432] on button "MOSTRAR MAIS" at bounding box center [783, 423] width 139 height 32
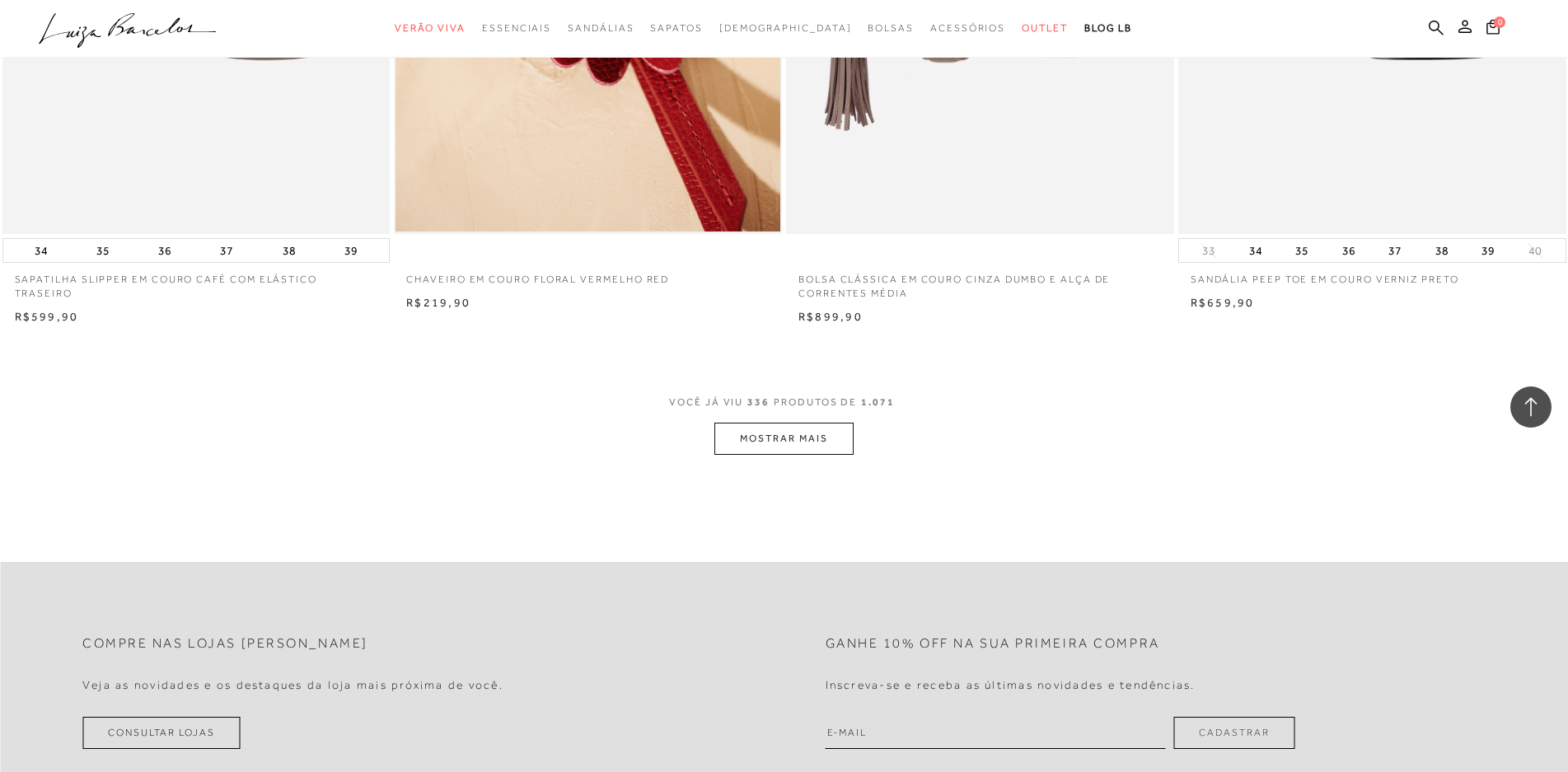
scroll to position [57697, 0]
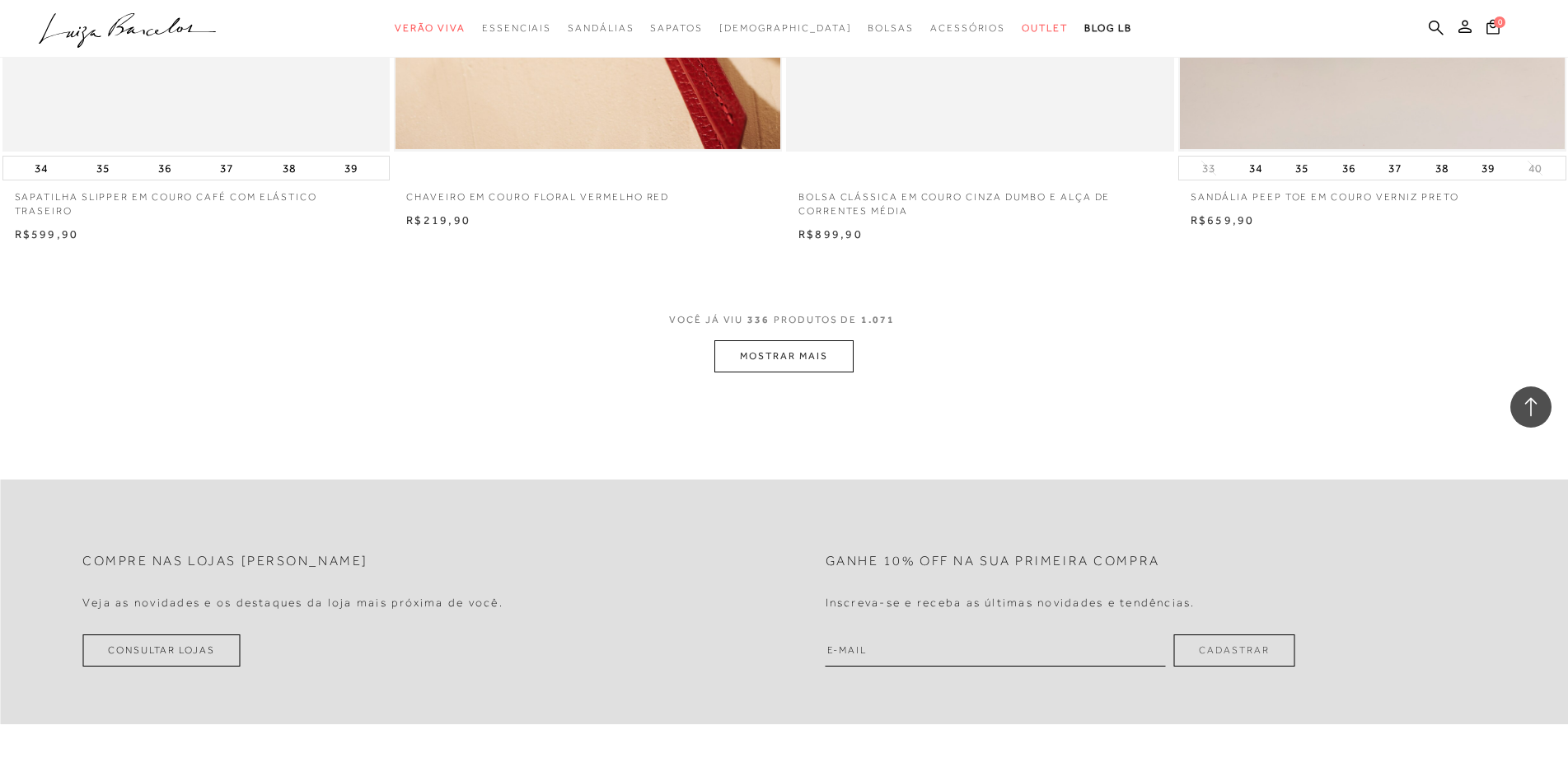
click at [783, 369] on button "MOSTRAR MAIS" at bounding box center [783, 356] width 139 height 32
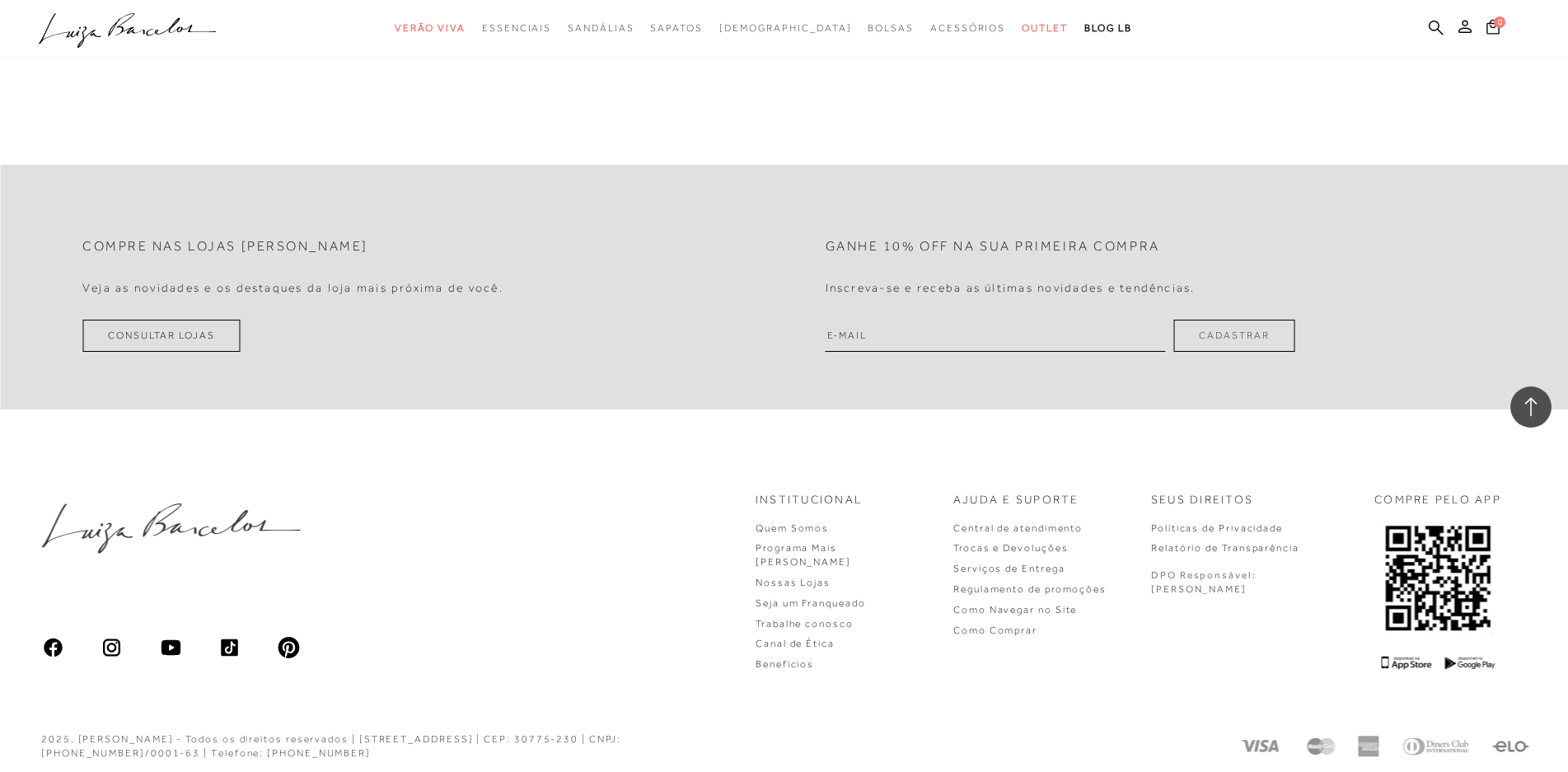
scroll to position [61816, 0]
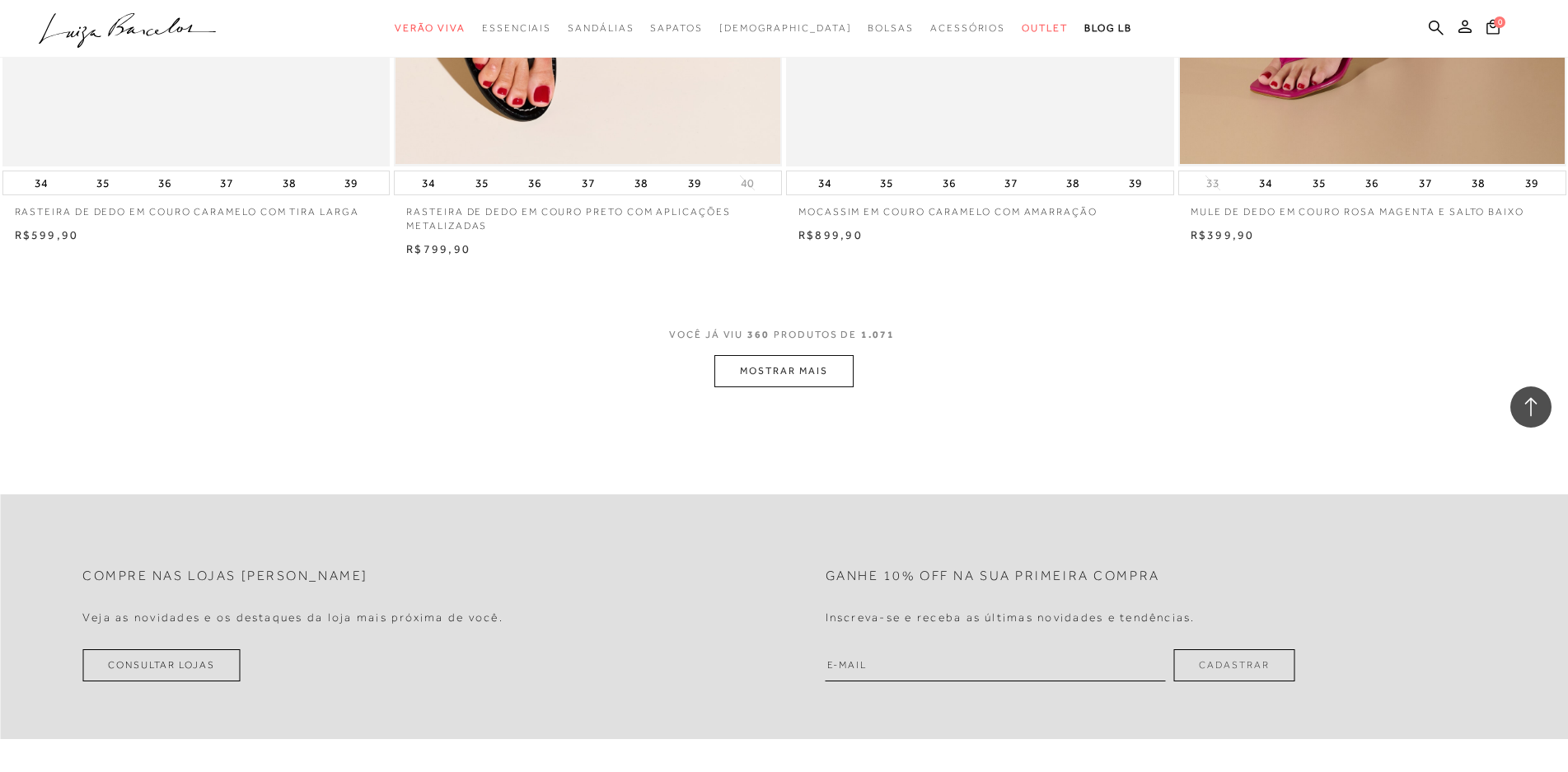
click at [780, 387] on button "MOSTRAR MAIS" at bounding box center [783, 370] width 139 height 32
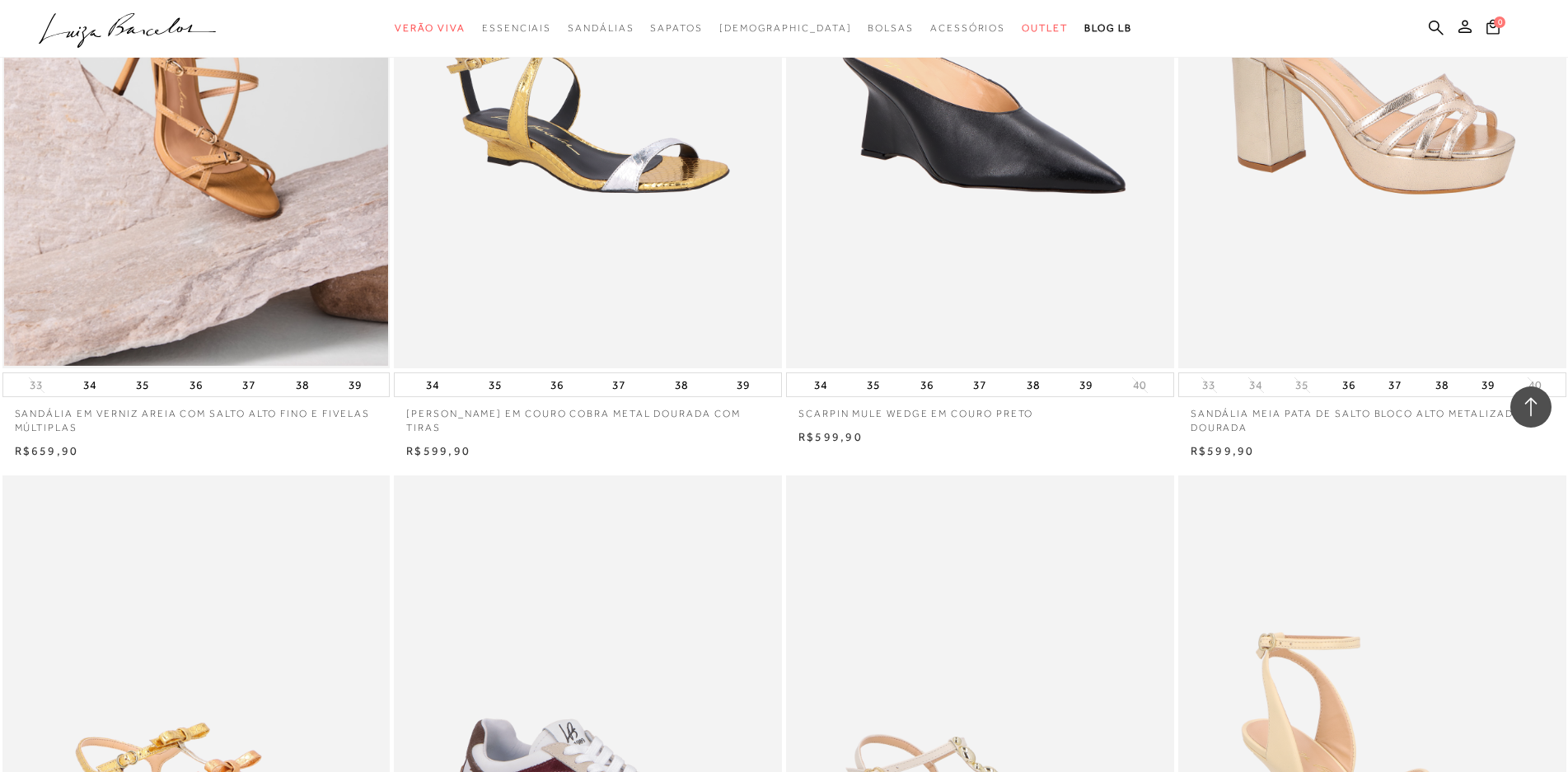
scroll to position [64122, 0]
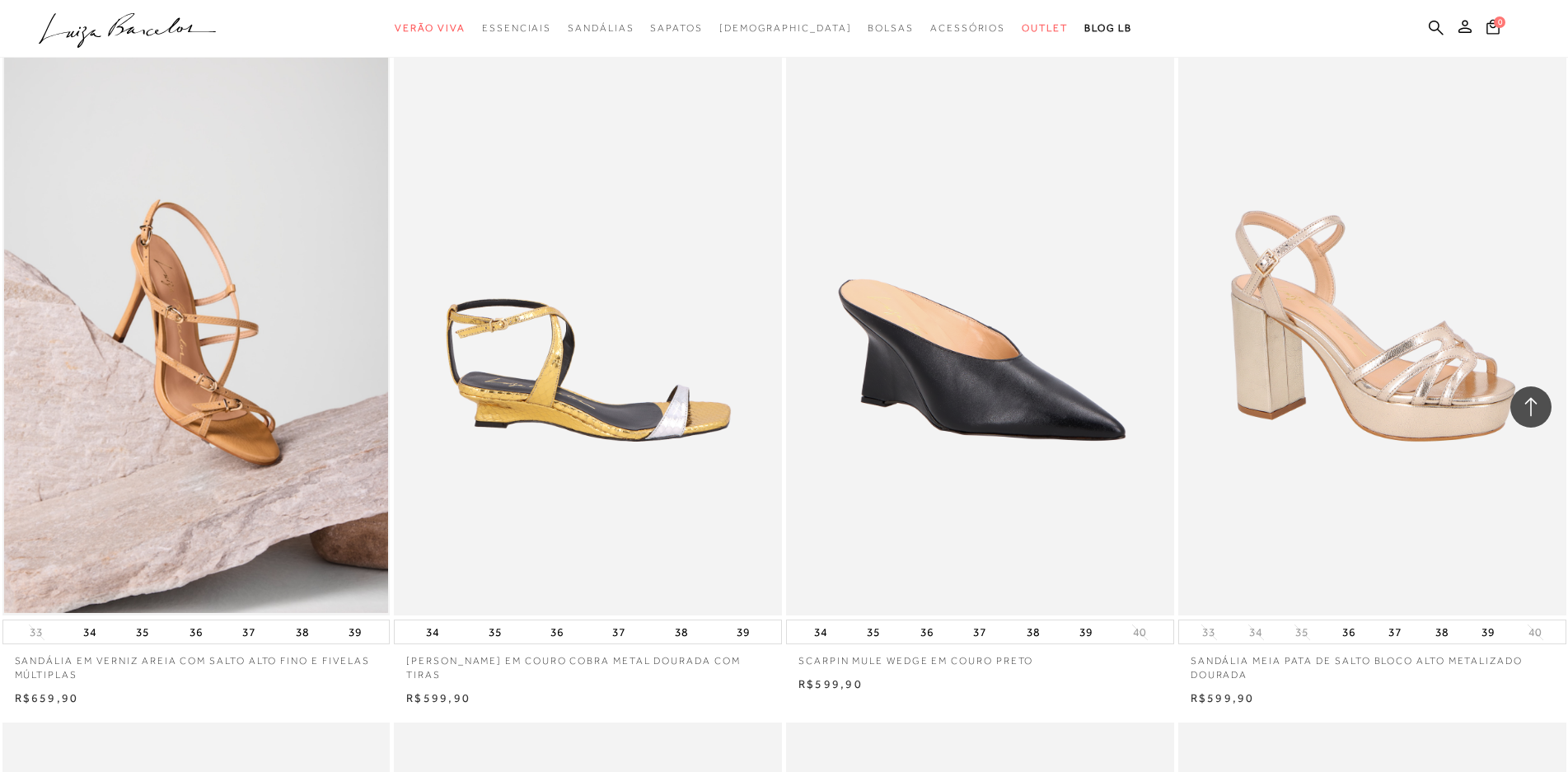
click at [582, 424] on img at bounding box center [588, 324] width 387 height 582
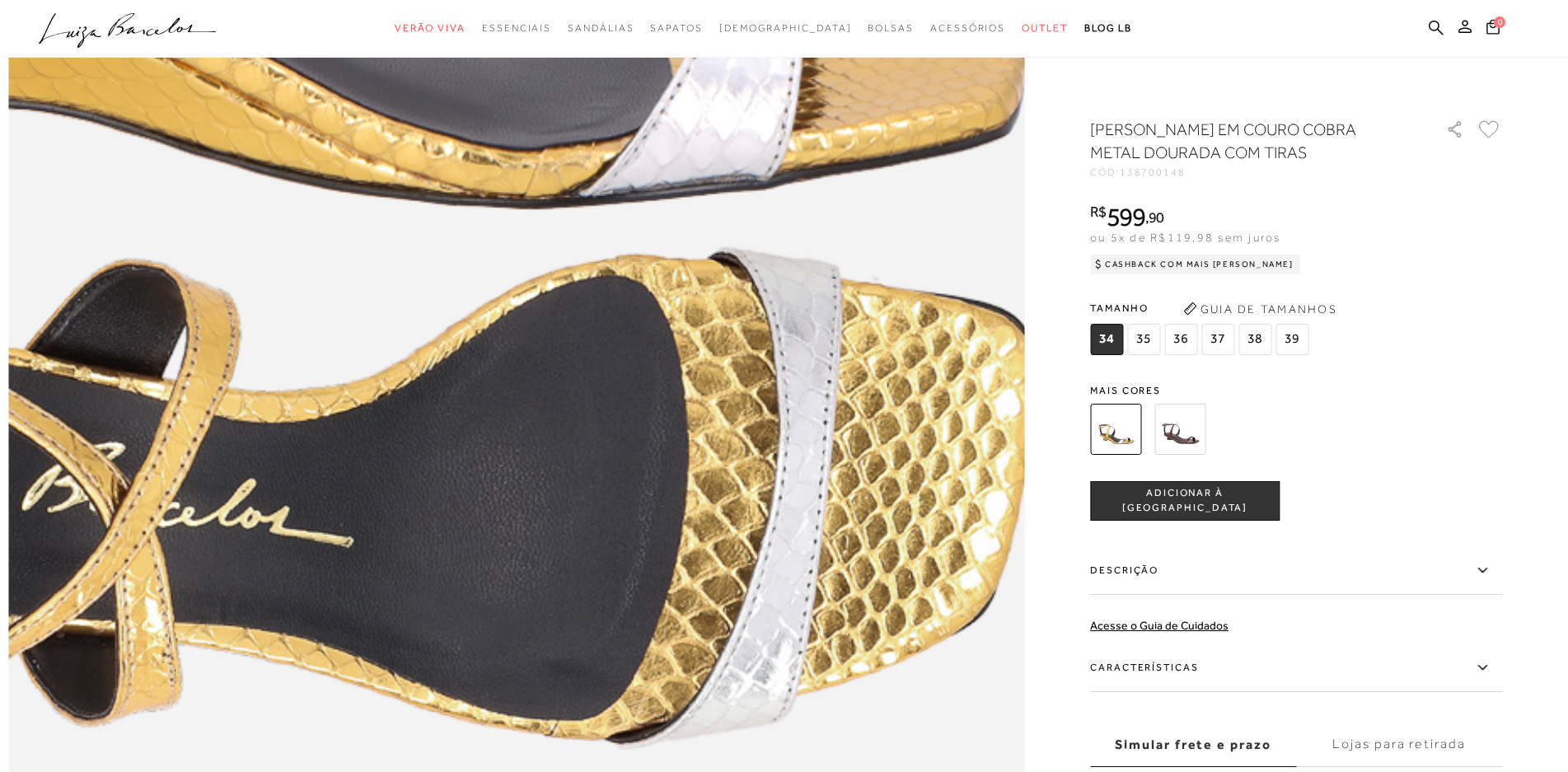
scroll to position [2059, 0]
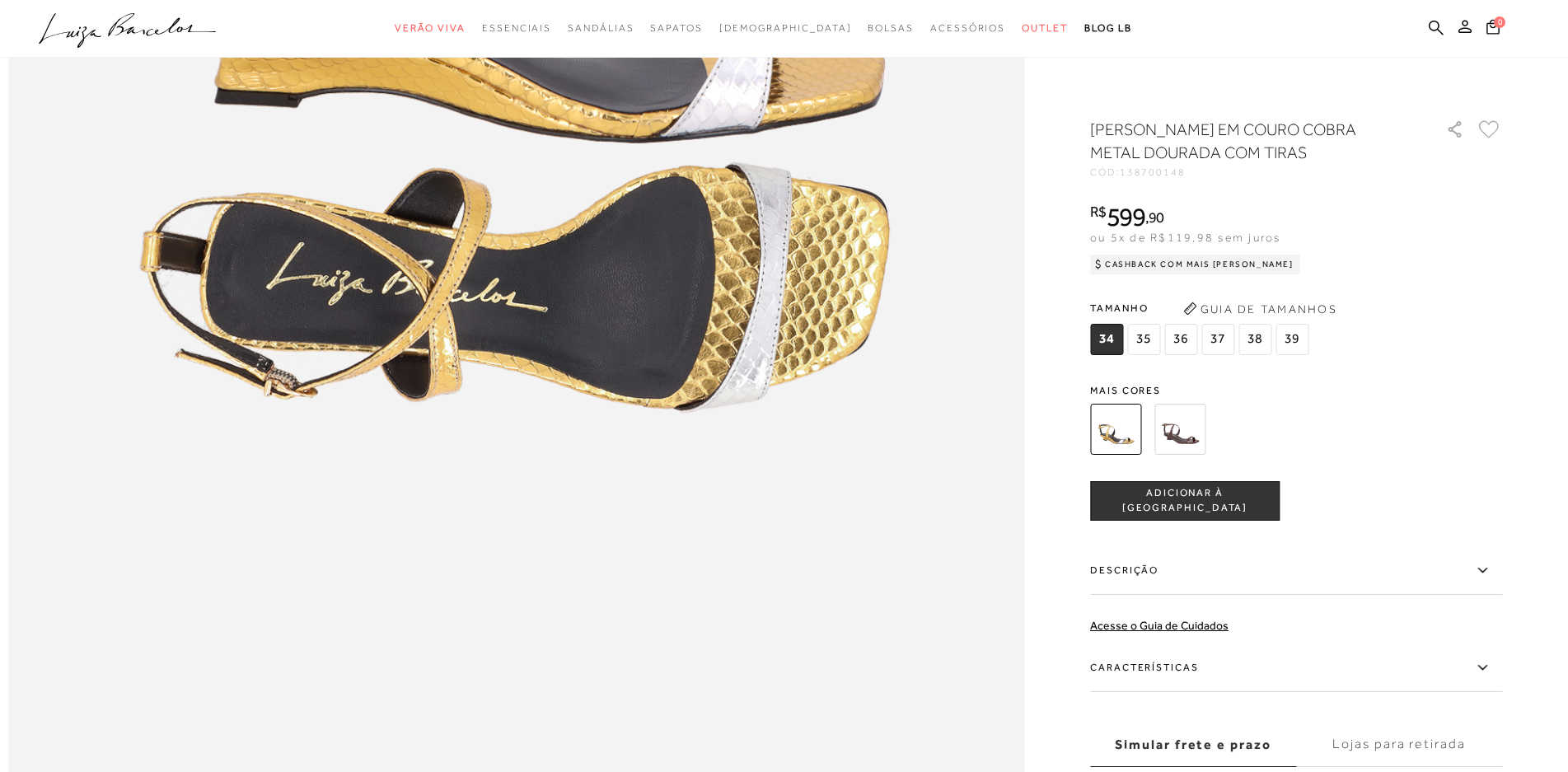
click at [1219, 338] on span "37" at bounding box center [1218, 339] width 33 height 32
click at [1207, 479] on div "SANDÁLIA ANABELA EM COURO COBRA METAL DOURADA COM TIRAS CÓD: 138700148 × É nece…" at bounding box center [1296, 484] width 412 height 733
click at [1207, 491] on button "ADICIONAR À SACOLA" at bounding box center [1184, 500] width 189 height 40
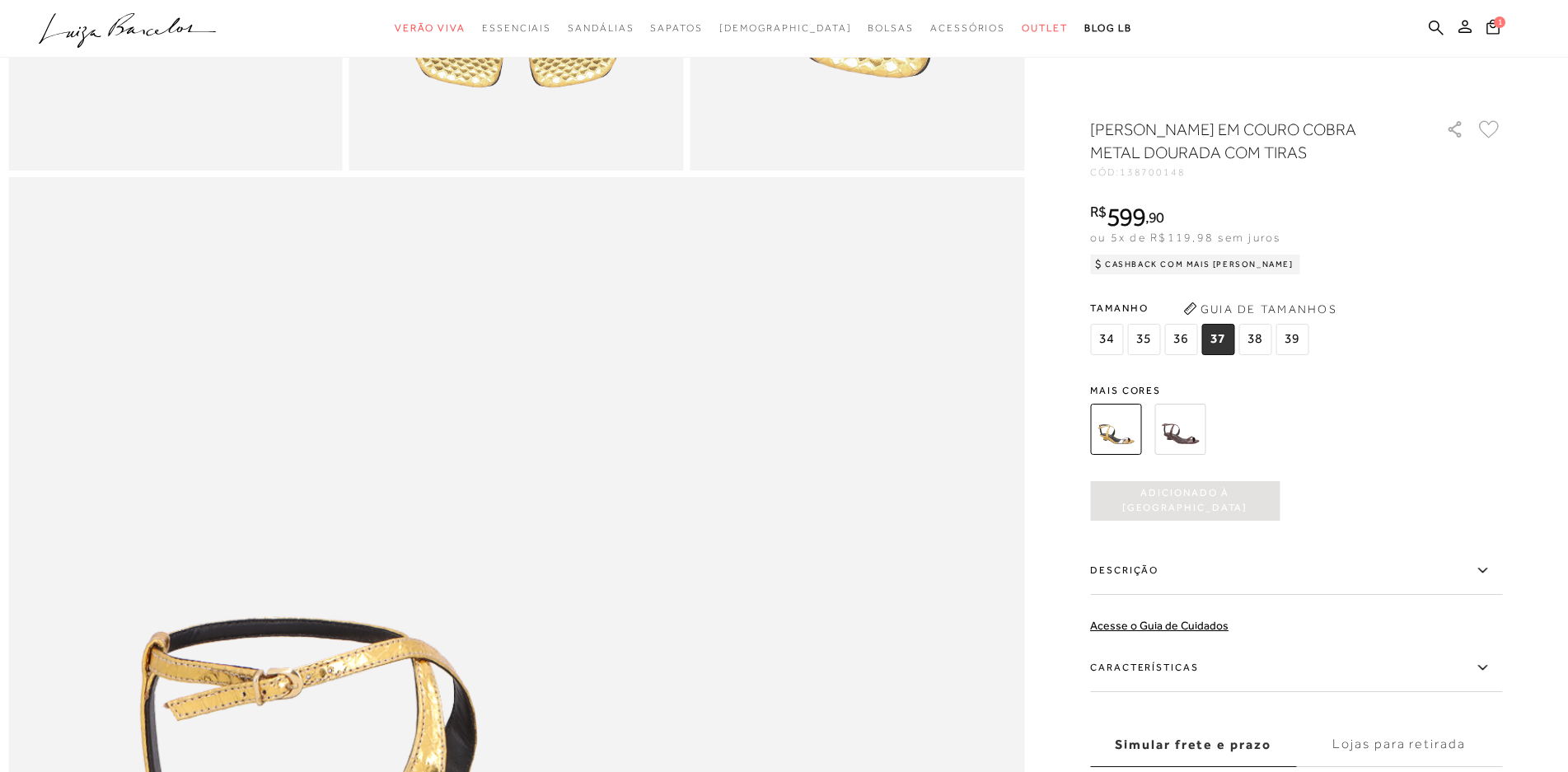
scroll to position [799, 0]
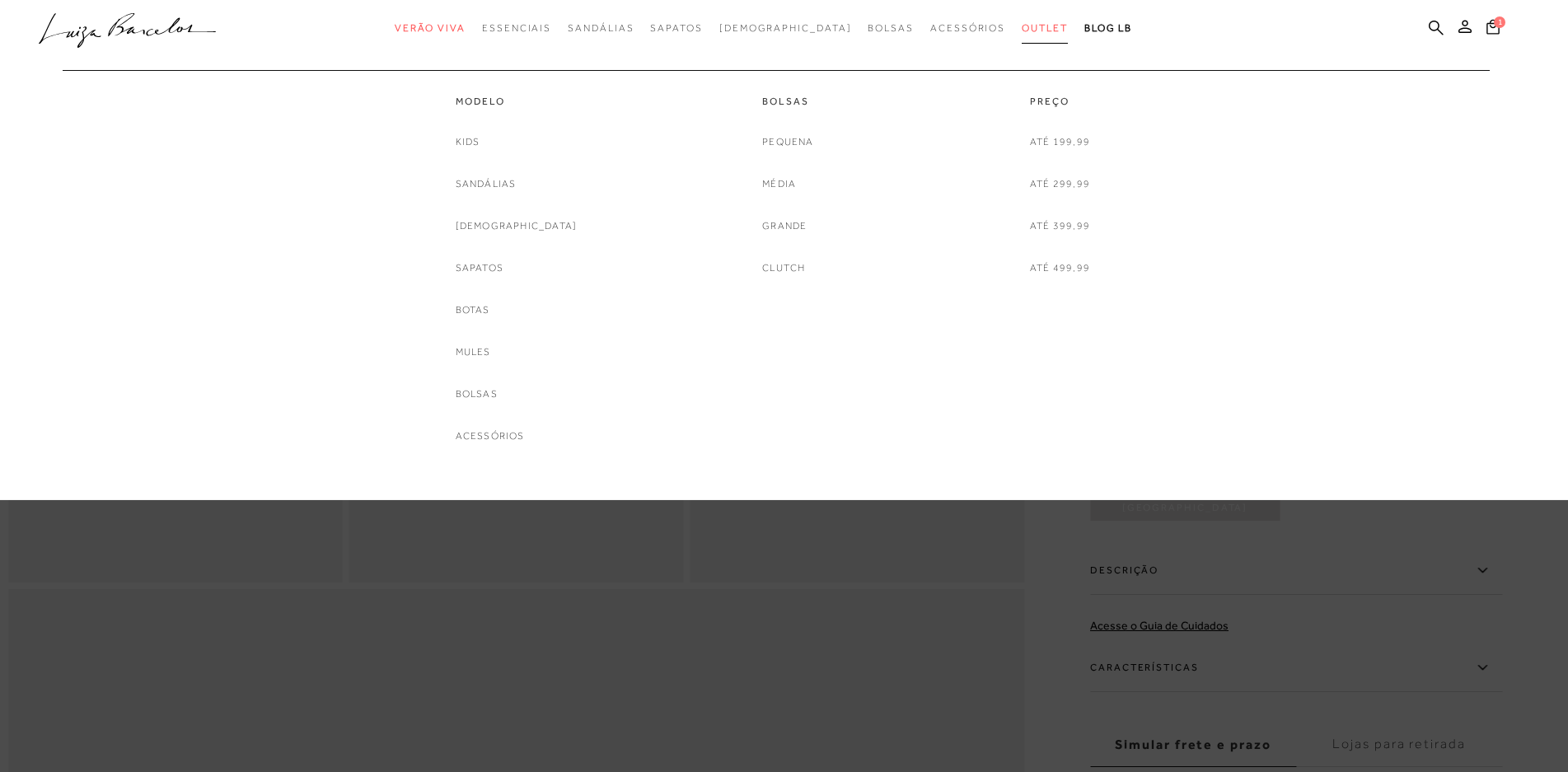
click at [1022, 24] on span "Outlet" at bounding box center [1045, 28] width 46 height 12
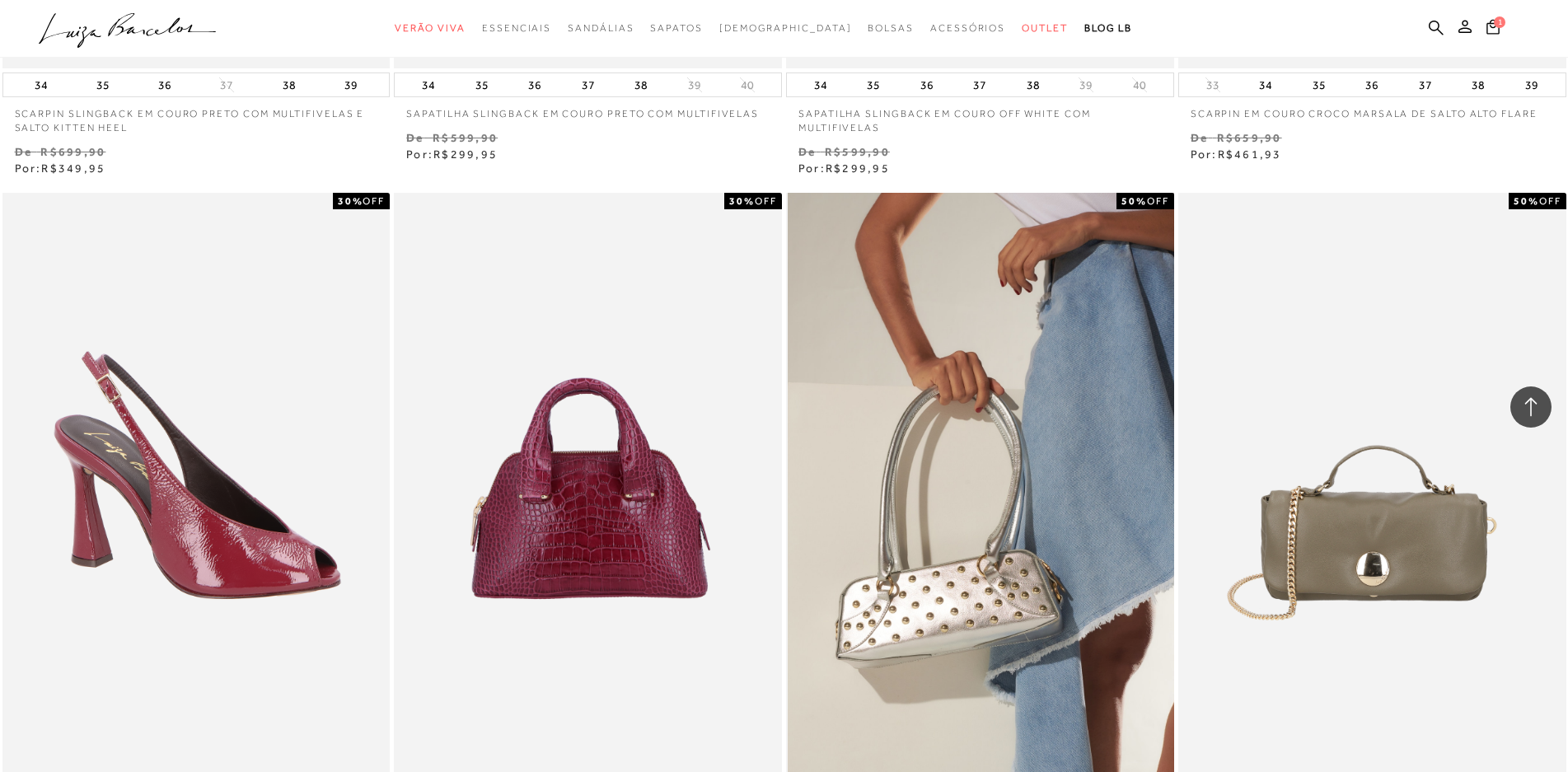
scroll to position [3953, 0]
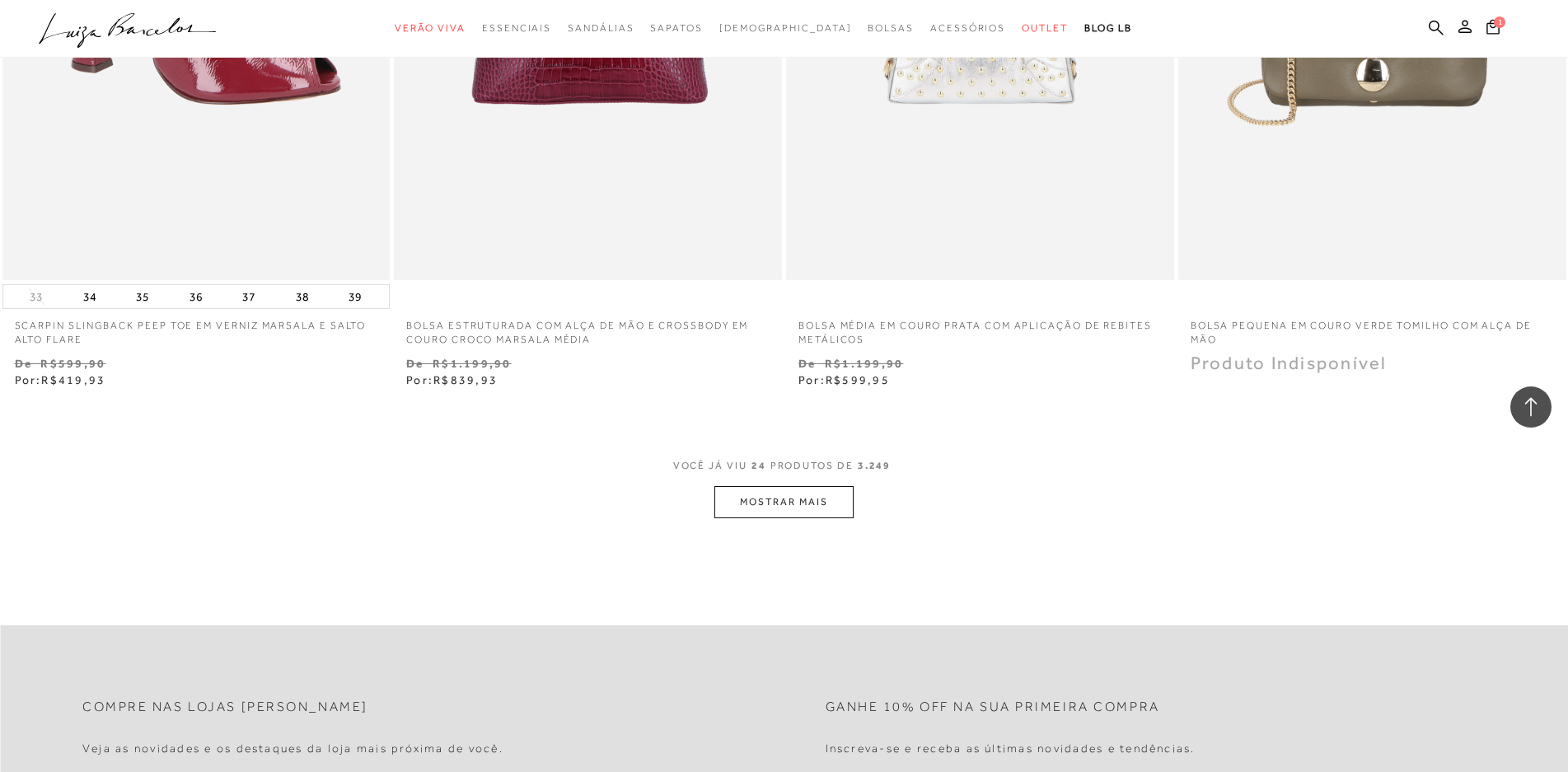
click at [792, 504] on button "MOSTRAR MAIS" at bounding box center [783, 501] width 139 height 32
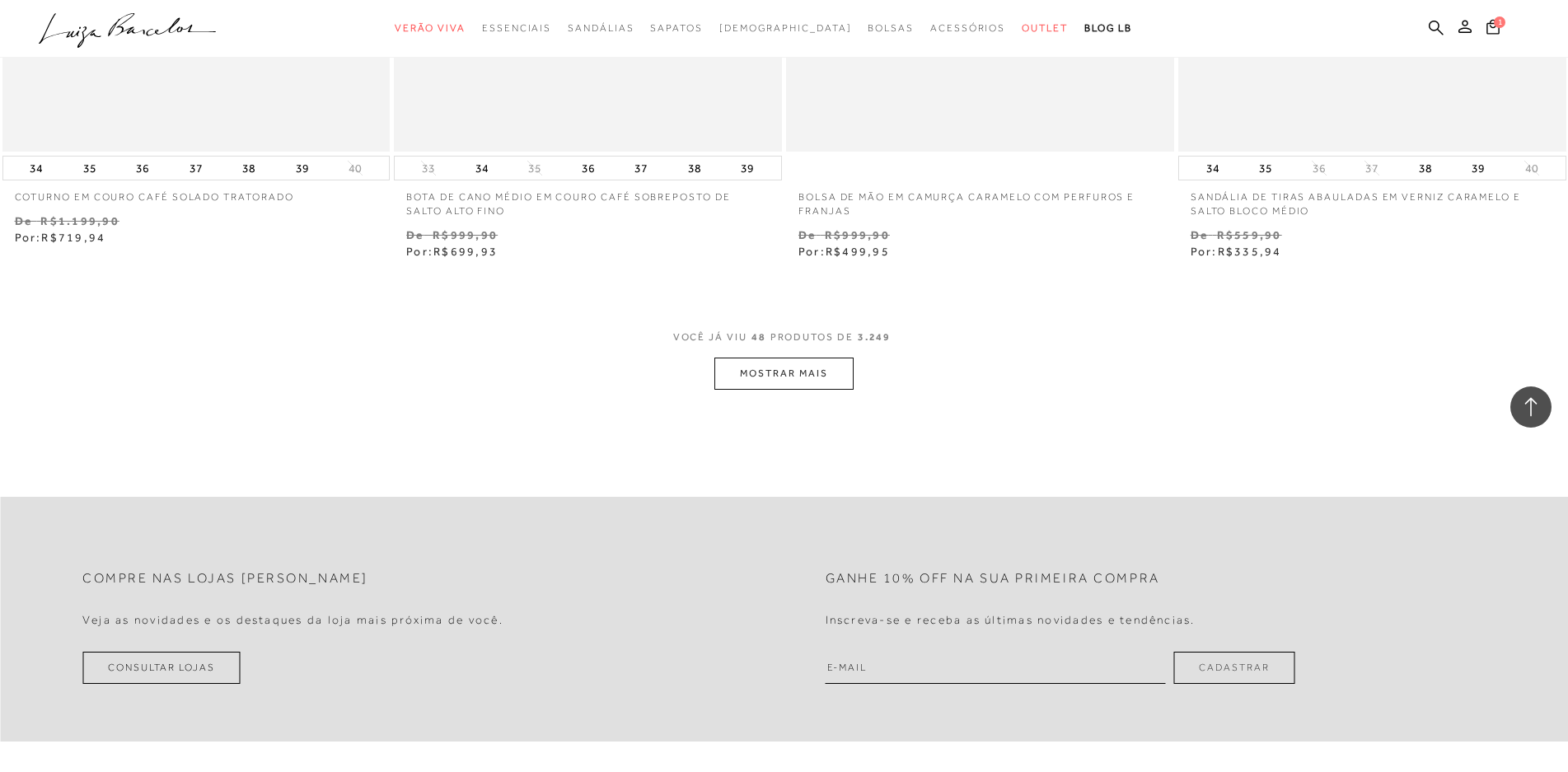
scroll to position [7990, 0]
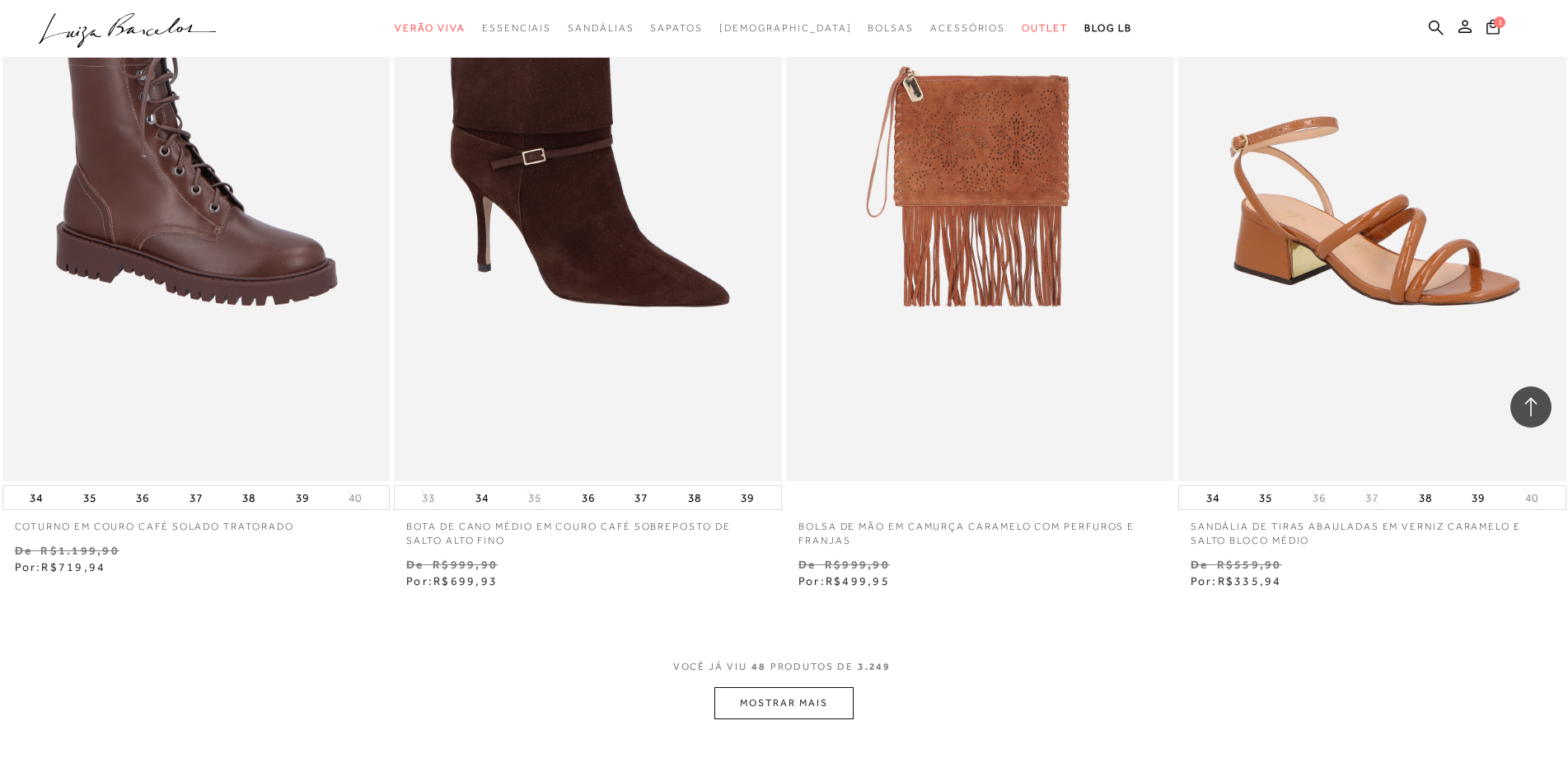
click at [793, 705] on button "MOSTRAR MAIS" at bounding box center [783, 702] width 139 height 32
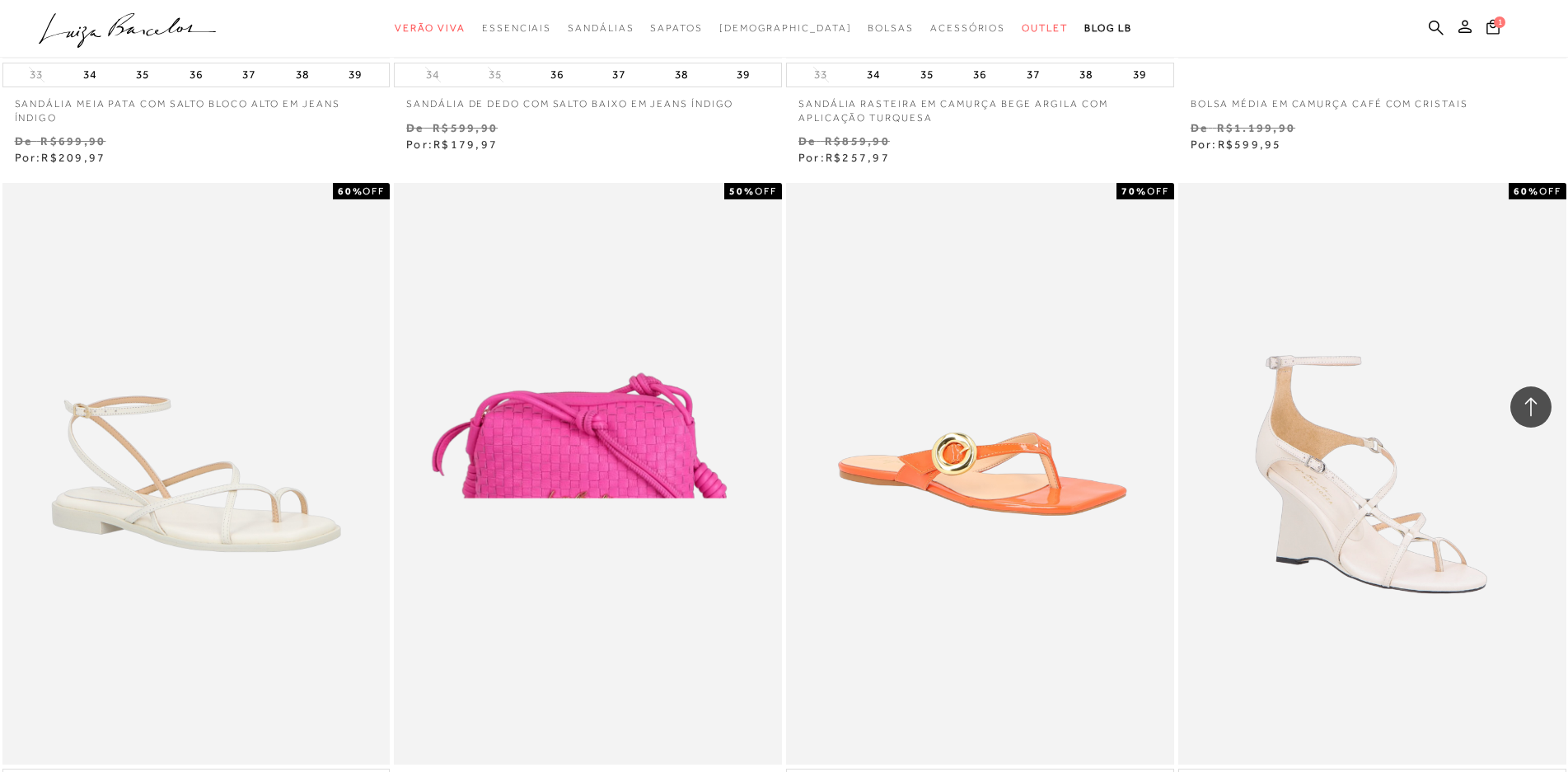
scroll to position [12519, 0]
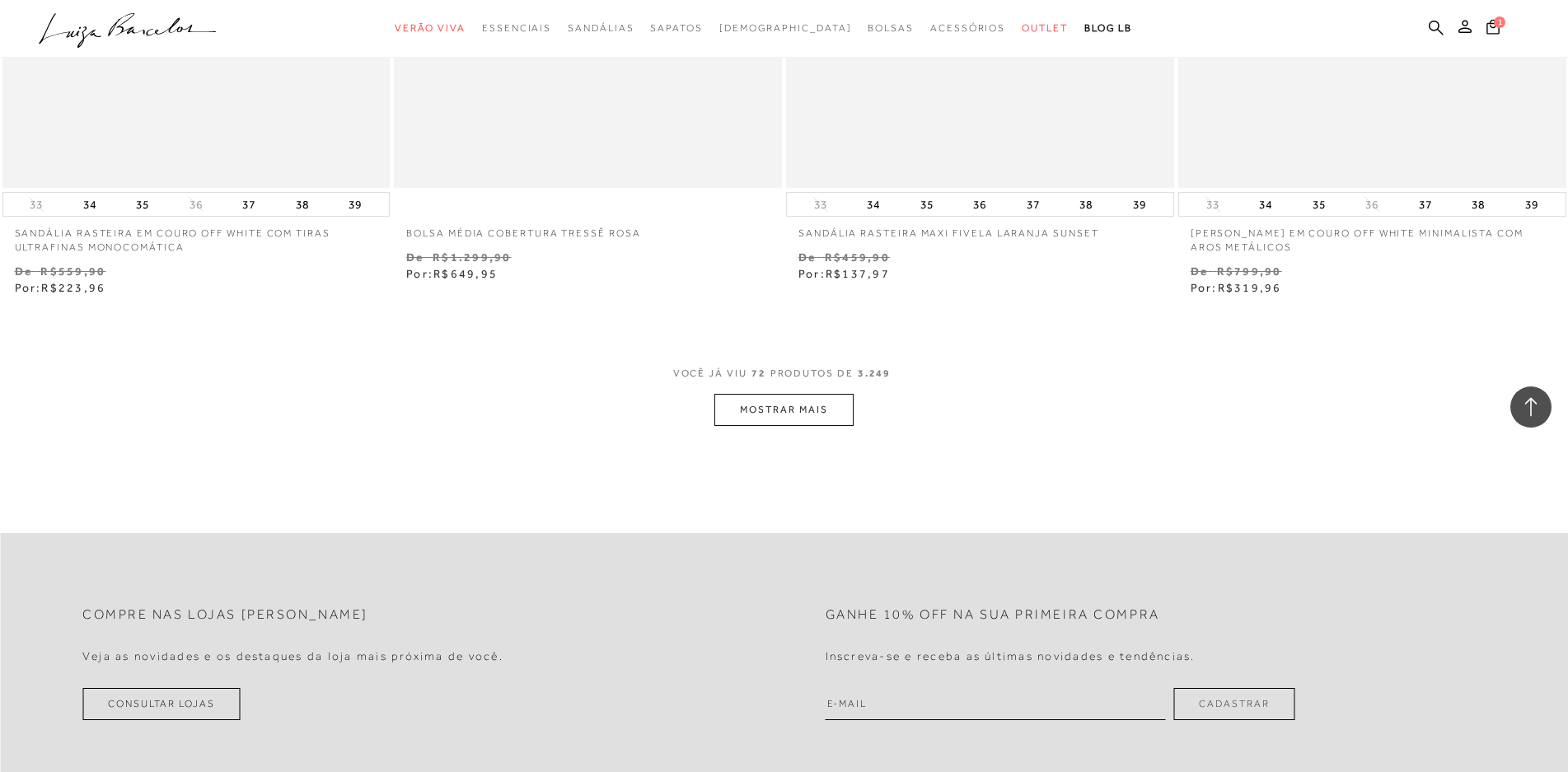
click at [808, 412] on button "MOSTRAR MAIS" at bounding box center [783, 409] width 139 height 32
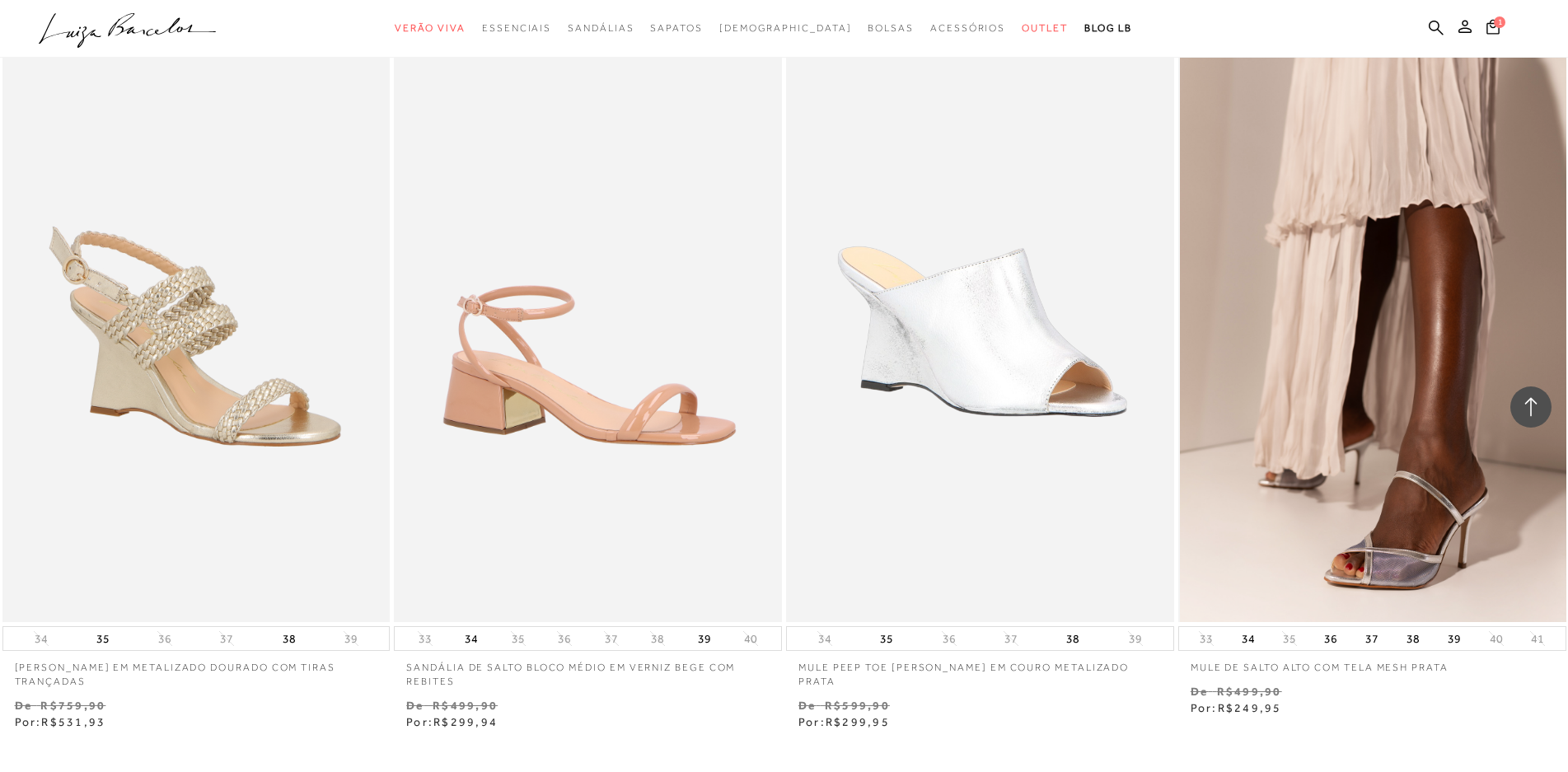
scroll to position [16803, 0]
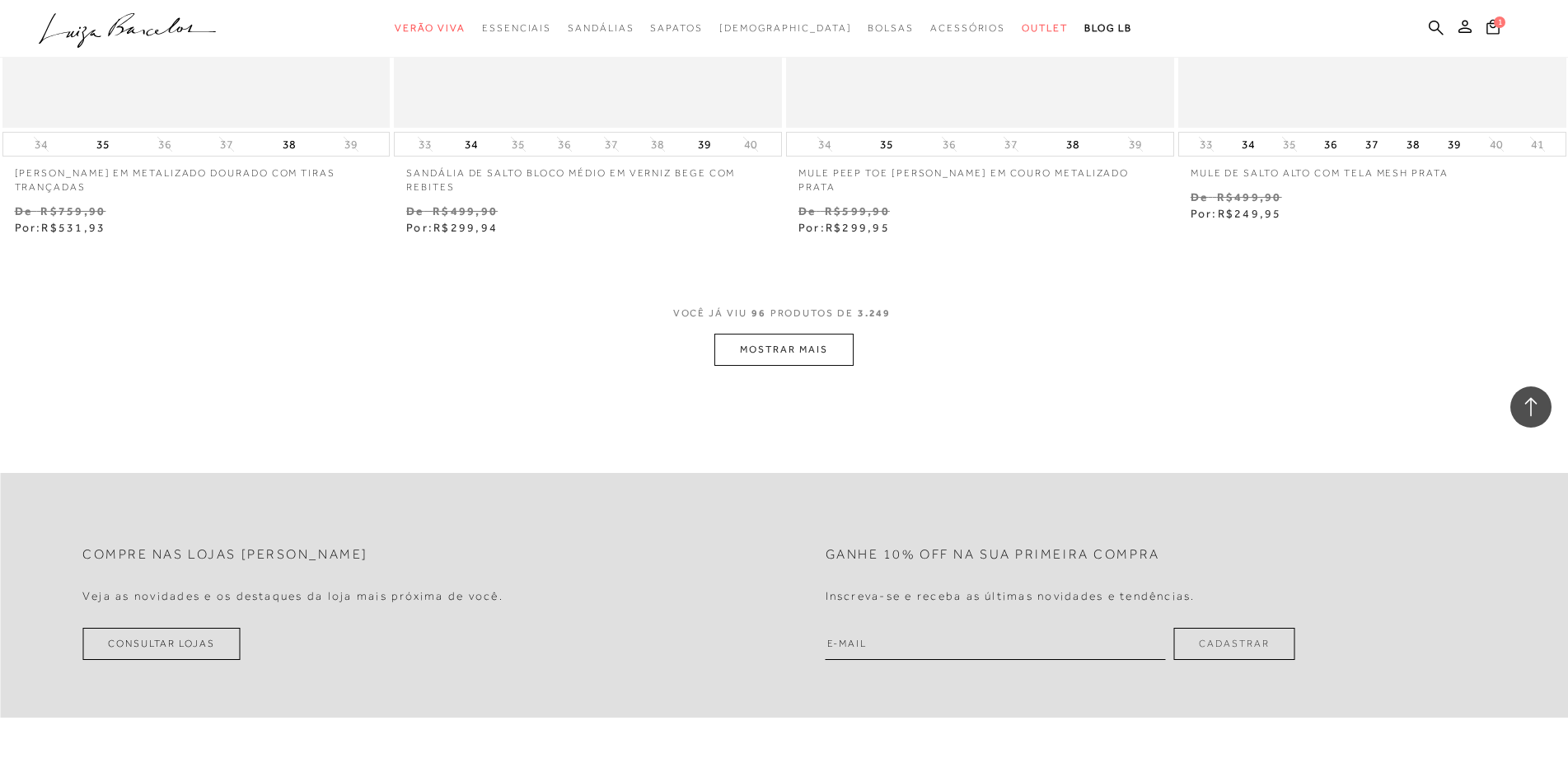
click at [741, 348] on button "MOSTRAR MAIS" at bounding box center [783, 349] width 139 height 32
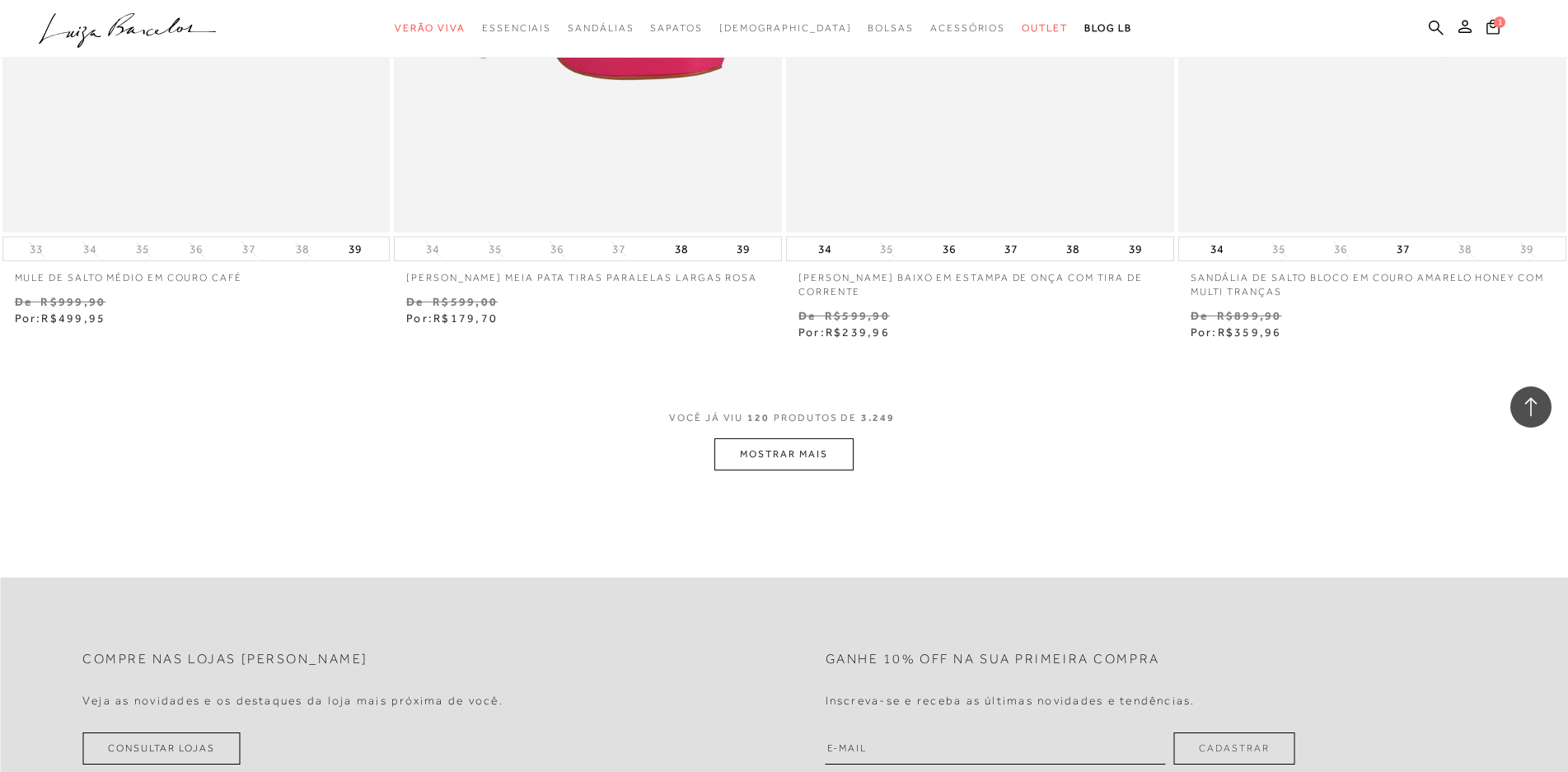
scroll to position [20509, 0]
